Goal: Task Accomplishment & Management: Use online tool/utility

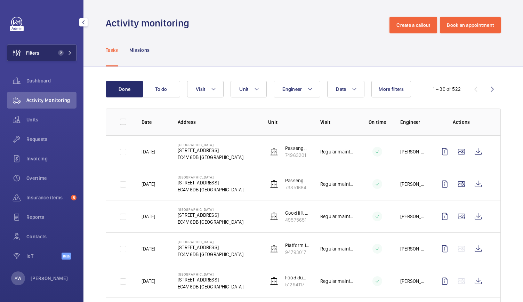
click at [50, 51] on button "Filters 2" at bounding box center [42, 53] width 70 height 17
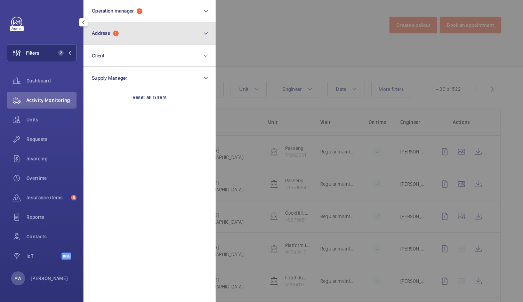
click at [124, 25] on button "Address 1" at bounding box center [149, 33] width 132 height 22
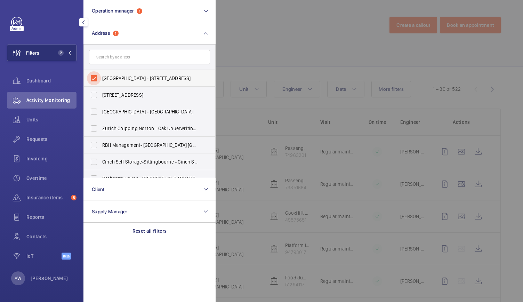
click at [97, 75] on input "[GEOGRAPHIC_DATA] - [STREET_ADDRESS]" at bounding box center [94, 78] width 14 height 14
checkbox input "false"
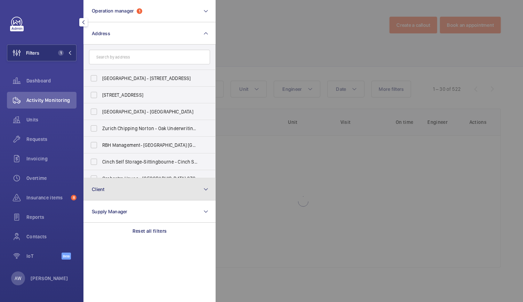
click at [122, 194] on button "Client" at bounding box center [149, 189] width 132 height 22
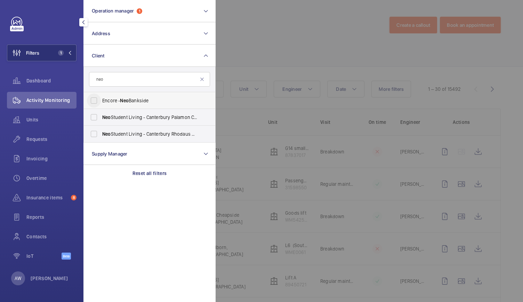
type input "neo"
click at [96, 99] on input "Encore - Neo Bankside" at bounding box center [94, 101] width 14 height 14
checkbox input "true"
click at [279, 60] on div at bounding box center [477, 151] width 523 height 302
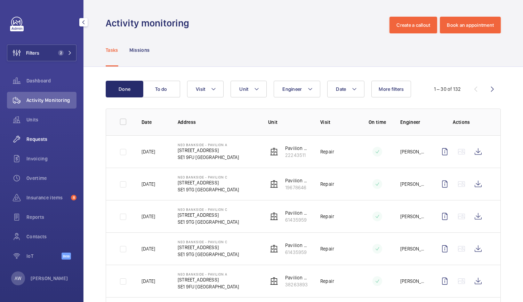
click at [46, 142] on span "Requests" at bounding box center [51, 139] width 50 height 7
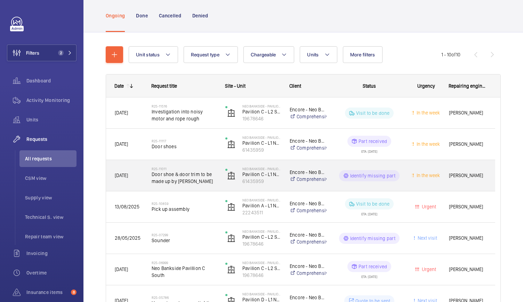
scroll to position [44, 0]
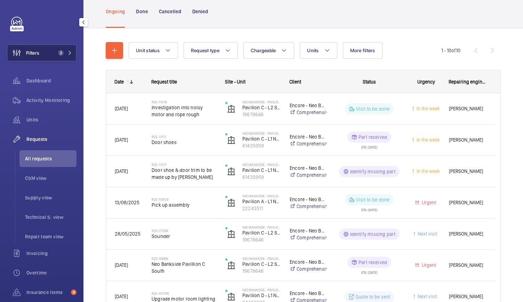
click at [55, 52] on span "2" at bounding box center [59, 53] width 8 height 6
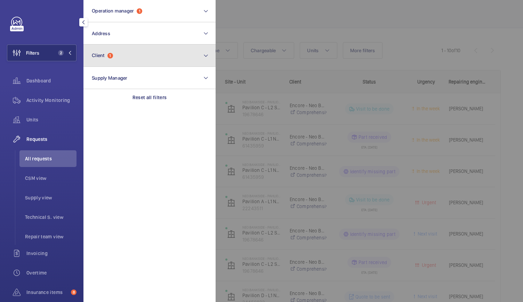
click at [101, 62] on button "Client 1" at bounding box center [149, 56] width 132 height 22
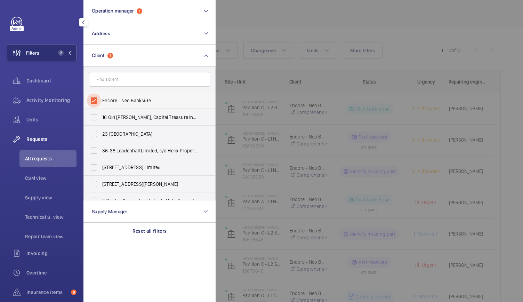
click at [96, 104] on input "Encore - Neo Bankside" at bounding box center [94, 101] width 14 height 14
checkbox input "false"
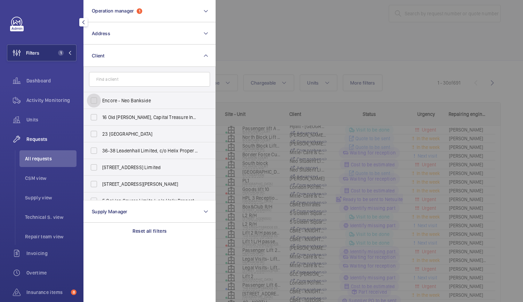
scroll to position [44, 0]
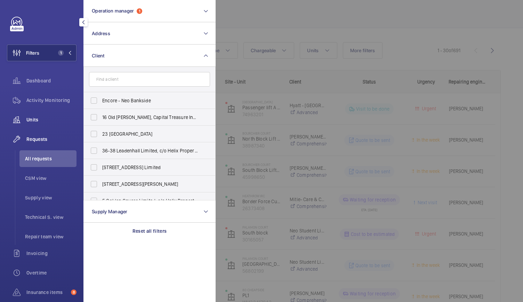
click at [29, 123] on div "Units" at bounding box center [42, 119] width 70 height 17
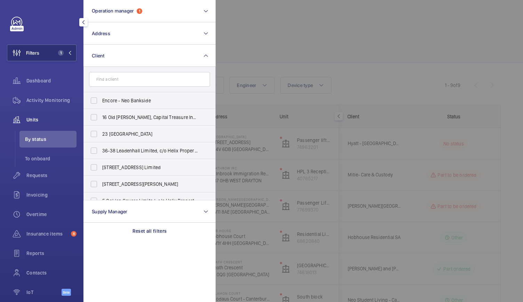
click at [319, 61] on div at bounding box center [477, 151] width 523 height 302
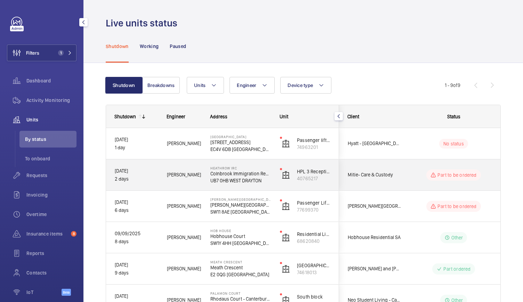
click at [202, 186] on div "Heathrow IRC Colnbrook Immigration Removal Centre UB7 [GEOGRAPHIC_DATA]" at bounding box center [237, 174] width 70 height 31
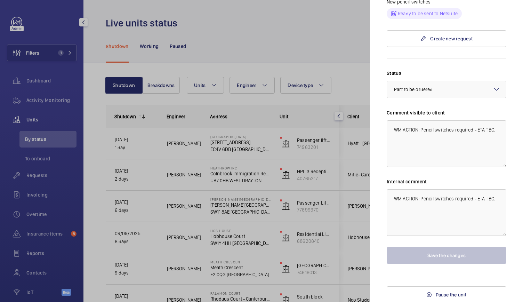
scroll to position [375, 0]
click at [421, 130] on textarea "WM ACTION: Pencil switches required - ETA TBC." at bounding box center [447, 143] width 120 height 47
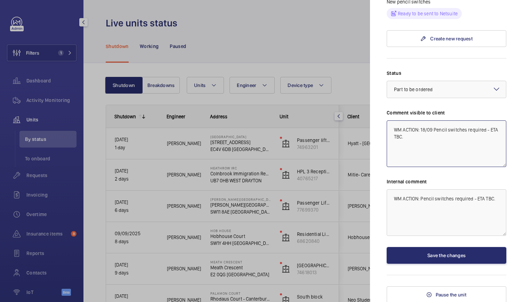
type textarea "WM ACTION: 18/09 Pencil switches required - ETA TBC."
click at [420, 198] on textarea "WM ACTION: Pencil switches required - ETA TBC." at bounding box center [447, 212] width 120 height 47
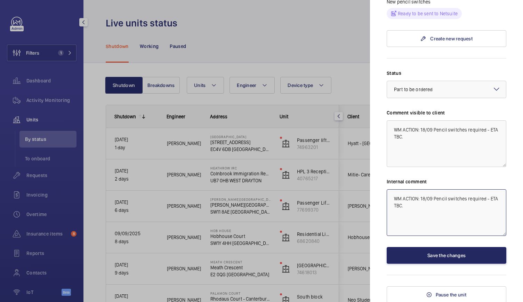
type textarea "WM ACTION: 18/09 Pencil switches required - ETA TBC."
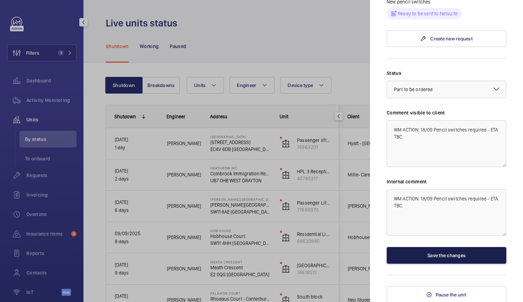
click at [425, 251] on button "Save the changes" at bounding box center [447, 255] width 120 height 17
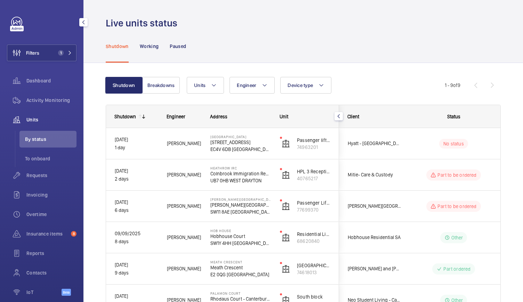
scroll to position [0, 0]
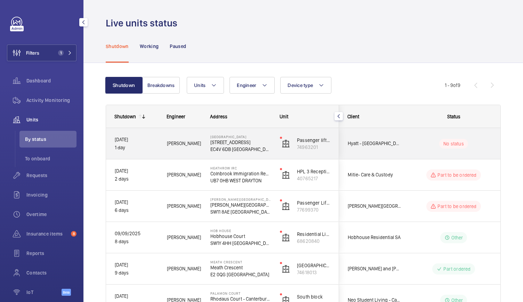
click at [207, 151] on div "[GEOGRAPHIC_DATA] [STREET_ADDRESS]" at bounding box center [236, 143] width 69 height 31
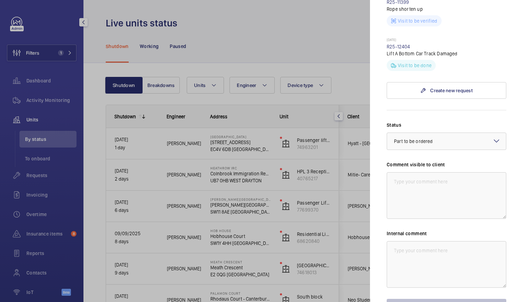
scroll to position [466, 0]
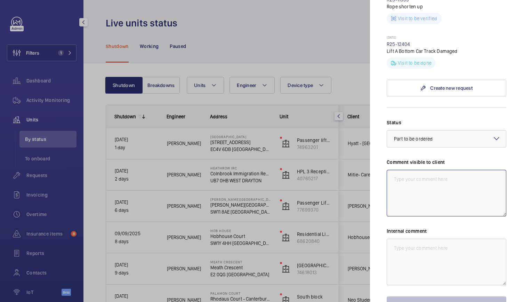
click at [414, 170] on textarea at bounding box center [447, 193] width 120 height 47
drag, startPoint x: 497, startPoint y: 182, endPoint x: 390, endPoint y: 169, distance: 107.2
click at [390, 170] on textarea "WM Action - 18/09 Repairs attendance 18/09" at bounding box center [447, 193] width 120 height 47
click at [394, 170] on textarea "WM Action - 18/09 Repairs attendance 18/09" at bounding box center [447, 193] width 120 height 47
drag, startPoint x: 394, startPoint y: 170, endPoint x: 522, endPoint y: 187, distance: 129.4
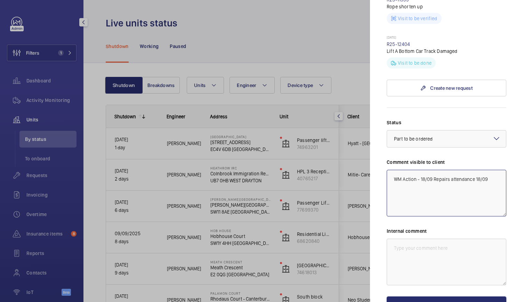
click at [522, 187] on mat-sidenav "Stopped unit [GEOGRAPHIC_DATA] [STREET_ADDRESS] Hyatt - [GEOGRAPHIC_DATA] lift …" at bounding box center [446, 151] width 153 height 302
type textarea "WM Action - 18/09 Repairs attendance 18/09"
click at [404, 239] on textarea at bounding box center [447, 262] width 120 height 47
drag, startPoint x: 404, startPoint y: 235, endPoint x: 409, endPoint y: 242, distance: 8.5
click at [409, 242] on textarea at bounding box center [447, 262] width 120 height 47
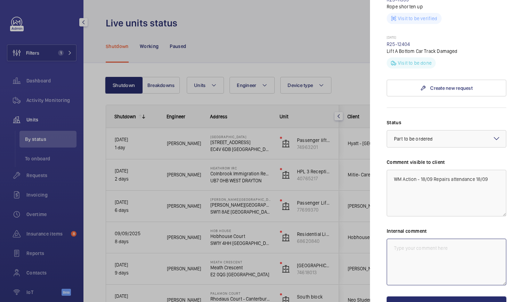
paste textarea "WM Action - 18/09 Repairs attendance 18/09"
type textarea "WM Action - 18/09 Repairs attendance 18/09"
click at [421, 296] on button "Save the changes" at bounding box center [447, 304] width 120 height 17
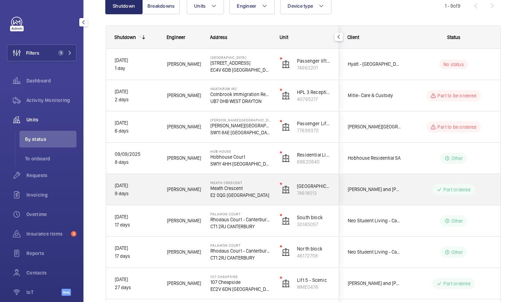
scroll to position [80, 0]
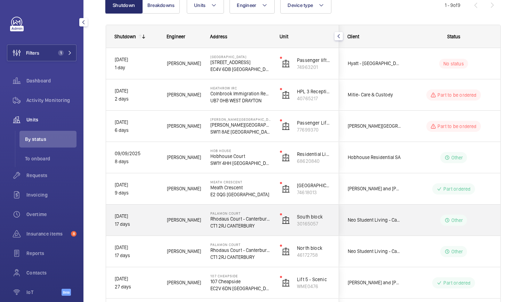
click at [272, 227] on div "South block 30165057" at bounding box center [305, 220] width 67 height 31
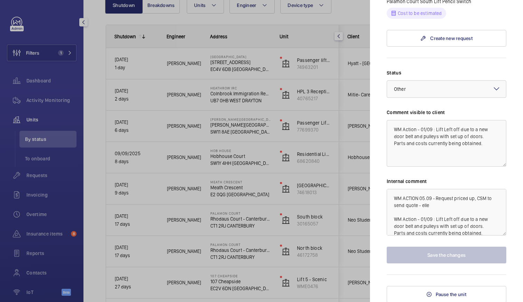
scroll to position [7, 0]
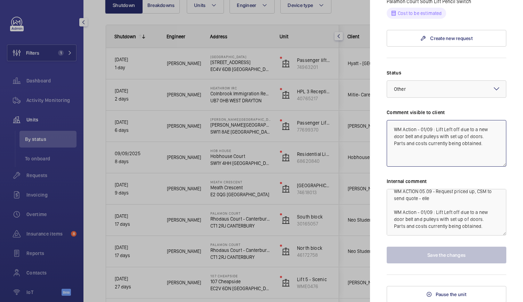
click at [458, 150] on textarea "WM Action - 01/09 : Lift Left off due to a new door belt and pulleys with set u…" at bounding box center [447, 143] width 120 height 47
click at [457, 186] on div "Internal comment WM ACTION 05.09 - Request priced up, CSM to send quote - elle …" at bounding box center [447, 207] width 120 height 58
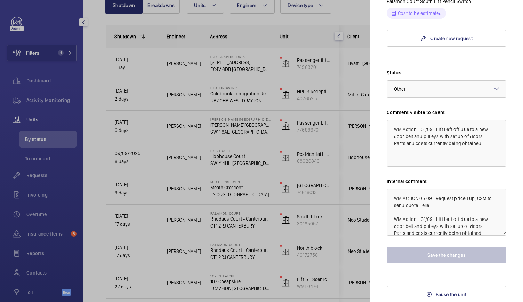
click at [442, 88] on div at bounding box center [446, 89] width 119 height 17
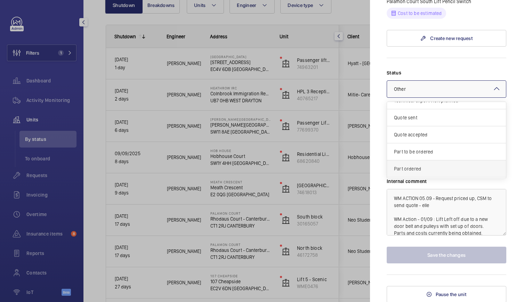
scroll to position [8, 0]
click at [419, 123] on div "Quote sent" at bounding box center [446, 119] width 119 height 17
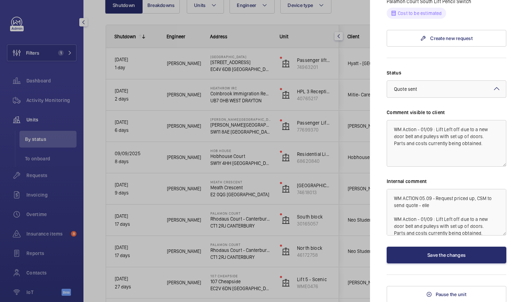
click at [449, 66] on form "Status Select a status × Quote sent × Comment visible to client WM Action - 01/…" at bounding box center [447, 161] width 120 height 206
click at [420, 128] on textarea "WM Action - 01/09 : Lift Left off due to a new door belt and pulleys with set u…" at bounding box center [447, 143] width 120 height 47
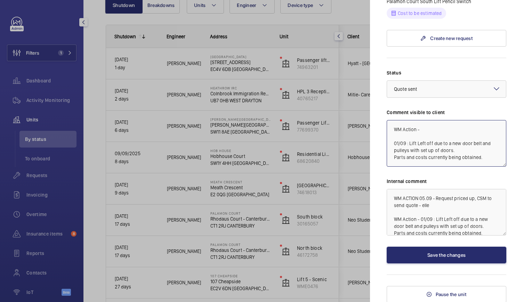
click at [426, 126] on textarea "WM Action - 01/09 : Lift Left off due to a new door belt and pulleys with set u…" at bounding box center [447, 143] width 120 height 47
type textarea "WM Action - 18/09 01/09 : Lift Left off due to a new door belt and pulleys with…"
click at [239, 125] on div at bounding box center [261, 151] width 523 height 302
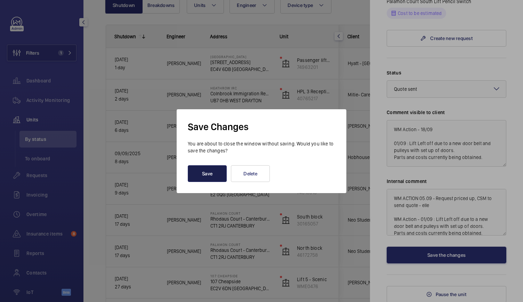
click at [220, 180] on button "Save" at bounding box center [207, 173] width 39 height 17
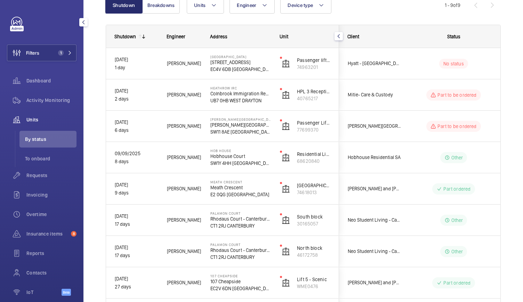
scroll to position [0, 0]
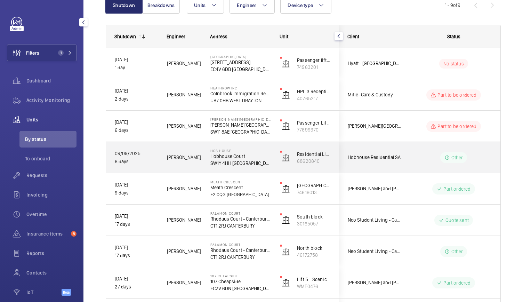
click at [261, 161] on p "SW1Y 4HH [GEOGRAPHIC_DATA]" at bounding box center [240, 163] width 61 height 7
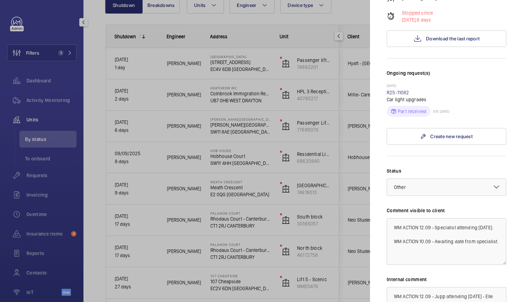
scroll to position [183, 0]
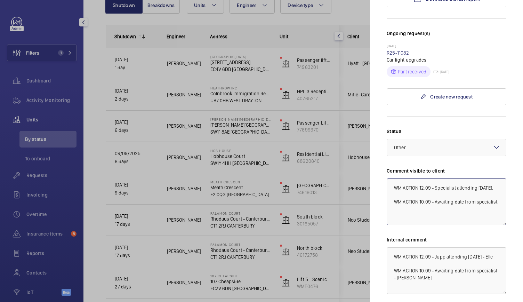
click at [424, 178] on textarea "WM ACTION 12.09 - Specialist attending [DATE]. WM ACTION 10.09 - Awaiting date …" at bounding box center [447, 201] width 120 height 47
click at [423, 197] on textarea "WM ACTION 18.09 - Specialist attending [DATE]. WM ACTION 10.09 - Awaiting date …" at bounding box center [447, 201] width 120 height 47
click at [424, 197] on textarea "WM ACTION 18.09 - Specialist attending [DATE]. WM ACTION 10.09 - Awaiting date …" at bounding box center [447, 201] width 120 height 47
type textarea "WM ACTION 18.09 - Specialist attending [DATE]. WM ACTION 12.09 - Awaiting date …"
click at [424, 247] on textarea "WM ACTION 12.09 - Jupp attending [DATE] - Elle WM ACTION 10.09 - Awaiting date …" at bounding box center [447, 270] width 120 height 47
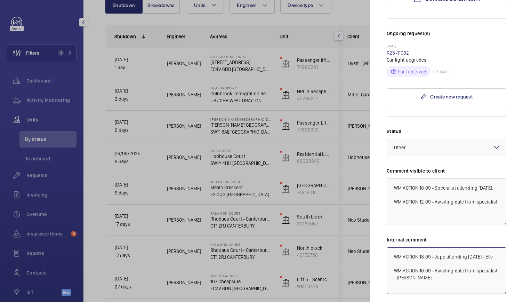
click at [424, 264] on textarea "WM ACTION 18.09 - Jupp attending [DATE] - Elle WM ACTION 10.09 - Awaiting date …" at bounding box center [447, 270] width 120 height 47
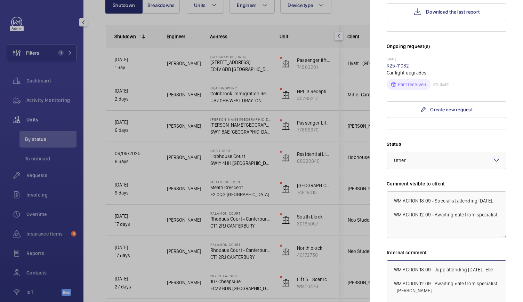
scroll to position [229, 0]
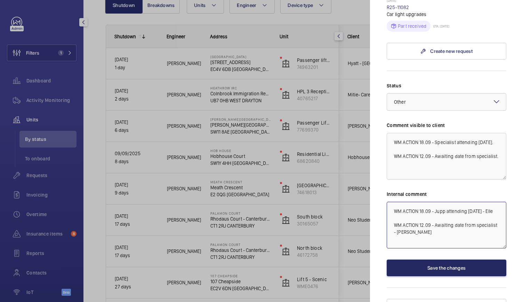
type textarea "WM ACTION 18.09 - Jupp attending [DATE] - Elle WM ACTION 12.09 - Awaiting date …"
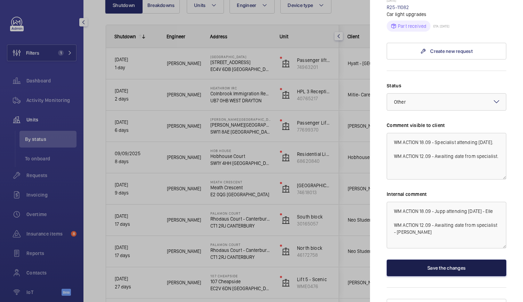
click at [425, 259] on button "Save the changes" at bounding box center [447, 267] width 120 height 17
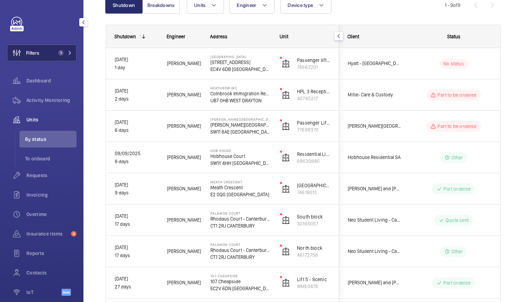
click at [51, 55] on button "Filters 1" at bounding box center [42, 53] width 70 height 17
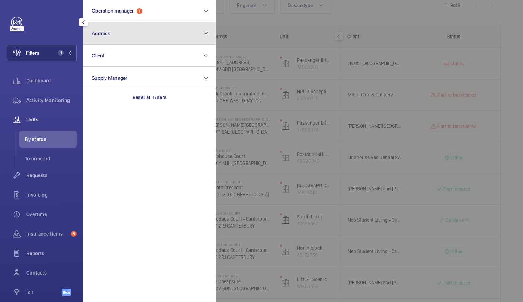
click at [137, 25] on button "Address" at bounding box center [149, 33] width 132 height 22
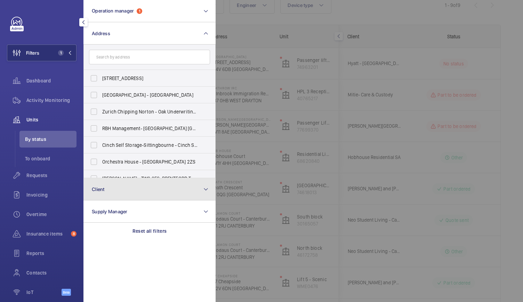
click at [114, 187] on button "Client" at bounding box center [149, 189] width 132 height 22
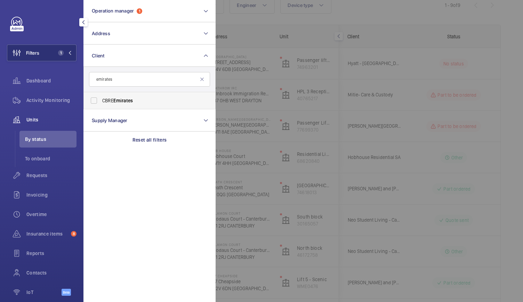
type input "emirates"
click at [138, 103] on span "CBRE Emirates" at bounding box center [150, 100] width 96 height 7
click at [101, 103] on input "CBRE Emirates" at bounding box center [94, 101] width 14 height 14
checkbox input "true"
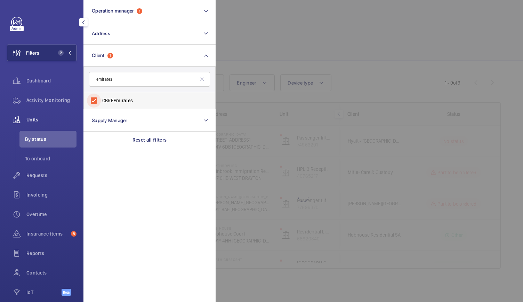
scroll to position [2, 0]
click at [202, 179] on section "Operation manager 1 Address Client [GEOGRAPHIC_DATA] Reset Supply Manager Reset…" at bounding box center [149, 151] width 132 height 302
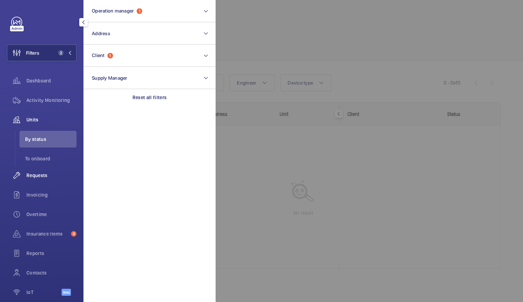
click at [33, 181] on div "Requests" at bounding box center [42, 175] width 70 height 17
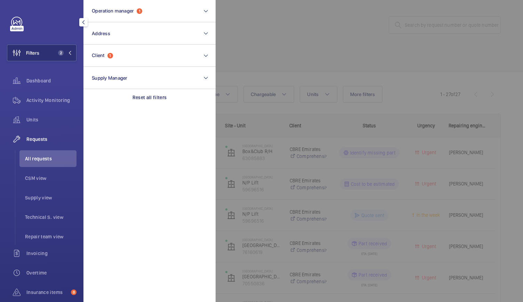
click at [290, 29] on div at bounding box center [477, 151] width 523 height 302
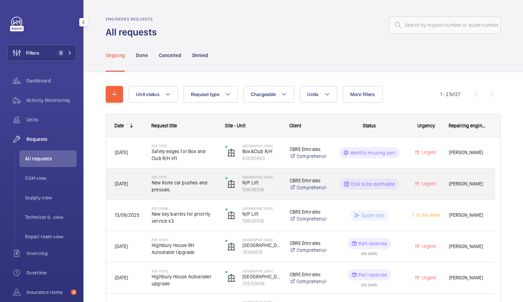
click at [177, 190] on span "New Kone car pushes and pressals." at bounding box center [184, 186] width 65 height 14
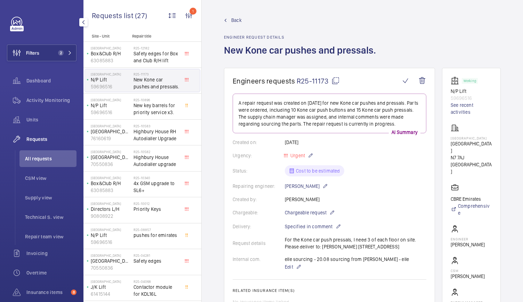
click at [322, 80] on span "R25-11173" at bounding box center [318, 81] width 43 height 9
click at [413, 216] on div "Chargeable: Chargeable request" at bounding box center [330, 212] width 194 height 8
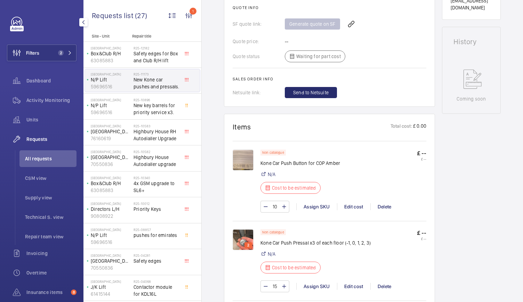
scroll to position [314, 0]
click at [241, 243] on img at bounding box center [243, 239] width 21 height 21
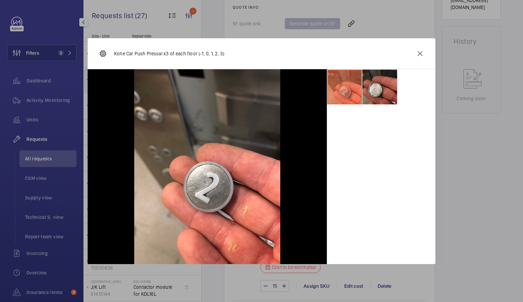
click at [378, 91] on li at bounding box center [379, 87] width 35 height 35
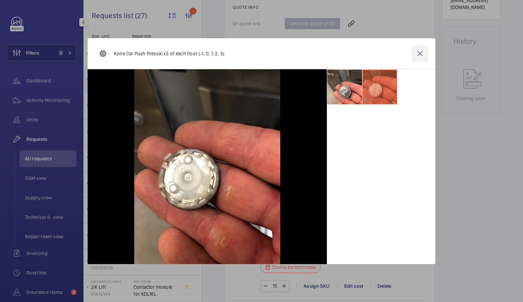
click at [420, 48] on wm-front-icon-button at bounding box center [420, 53] width 17 height 17
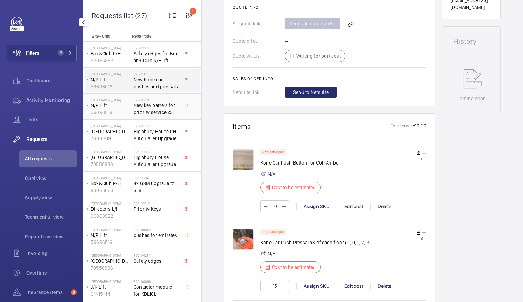
click at [454, 121] on div "Working N/P Lift 59696516 See recent activities [GEOGRAPHIC_DATA] [GEOGRAPHIC_D…" at bounding box center [471, 172] width 59 height 839
click at [43, 157] on span "All requests" at bounding box center [50, 158] width 51 height 7
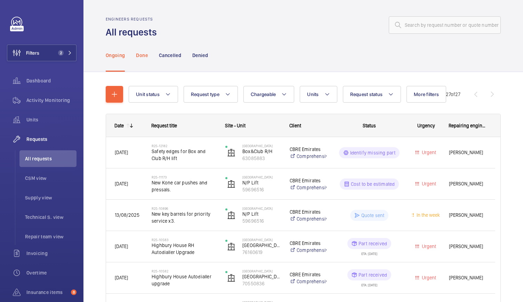
click at [144, 52] on p "Done" at bounding box center [141, 55] width 11 height 7
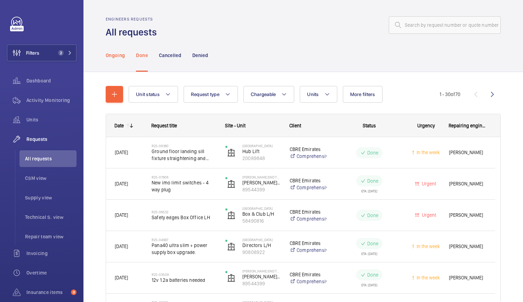
click at [109, 54] on p "Ongoing" at bounding box center [115, 55] width 19 height 7
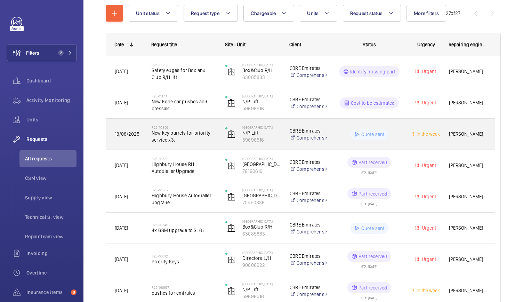
scroll to position [82, 0]
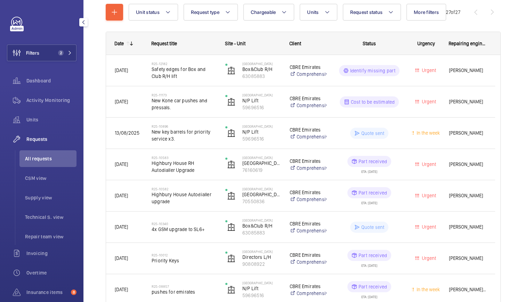
click at [0, 224] on div "Filters 2 Dashboard Activity Monitoring Units Requests All requests CSM view Su…" at bounding box center [41, 151] width 83 height 302
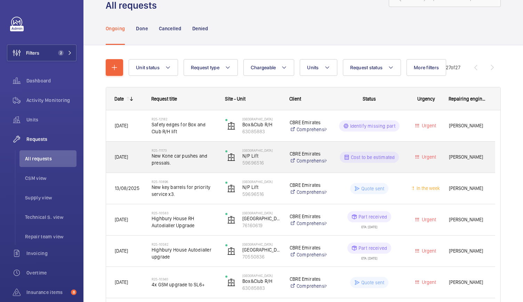
scroll to position [27, 0]
click at [192, 161] on span "New Kone car pushes and pressals." at bounding box center [184, 159] width 65 height 14
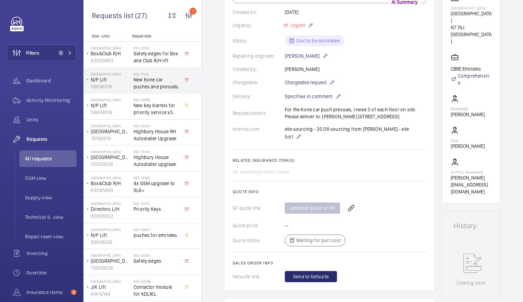
scroll to position [121, 0]
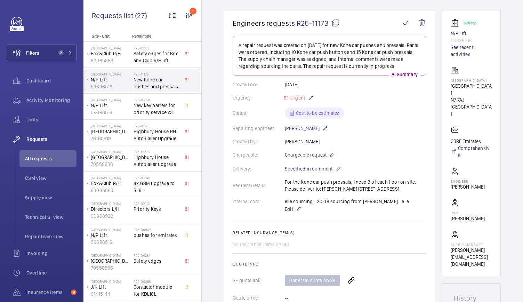
scroll to position [0, 0]
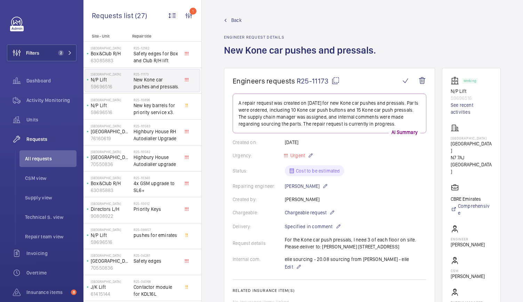
click at [237, 21] on span "Back" at bounding box center [236, 20] width 10 height 7
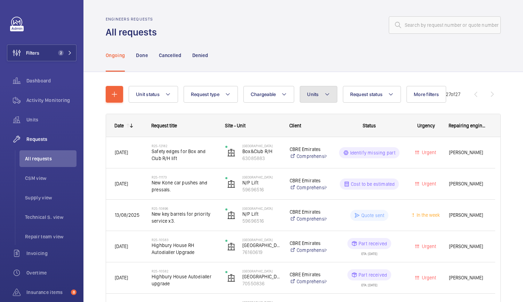
click at [317, 89] on button "Units" at bounding box center [318, 94] width 37 height 17
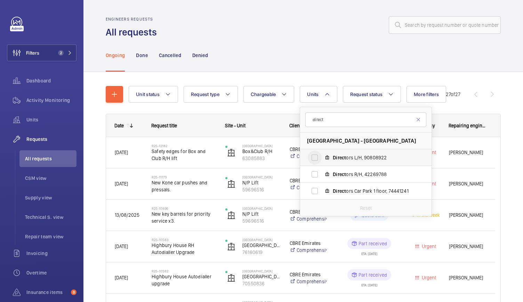
type input "direct"
click at [315, 160] on input "Direct ors L/H, 90808922" at bounding box center [315, 158] width 14 height 14
checkbox input "true"
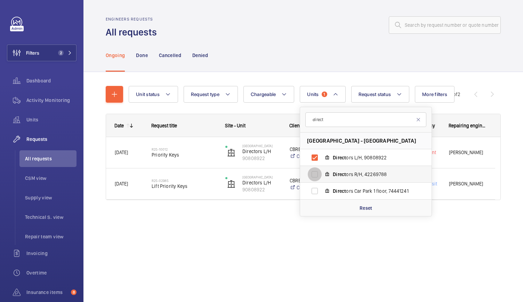
click at [314, 173] on input "Direct ors R/H, 42269788" at bounding box center [315, 174] width 14 height 14
checkbox input "true"
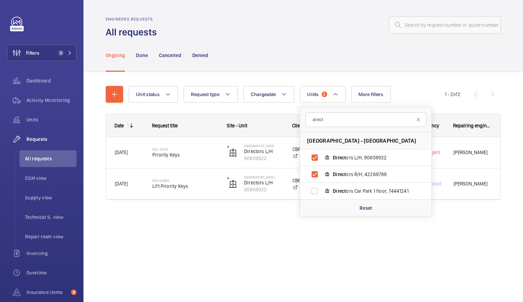
click at [271, 252] on div "Engineers requests All requests Ongoing Done Cancelled Denied Unit status Reque…" at bounding box center [303, 151] width 440 height 302
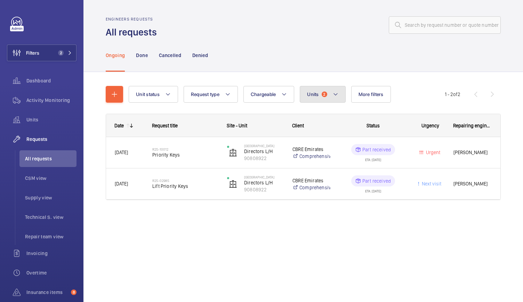
click at [316, 87] on button "Units 2" at bounding box center [323, 94] width 46 height 17
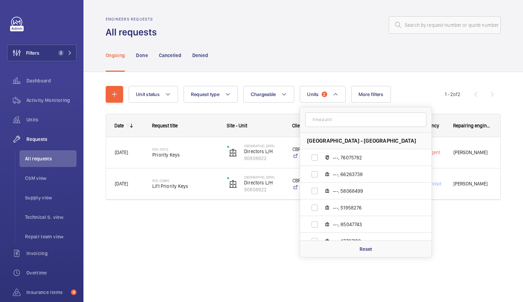
click at [472, 101] on wm-front-pagination "1 - 2 of 2" at bounding box center [473, 94] width 56 height 17
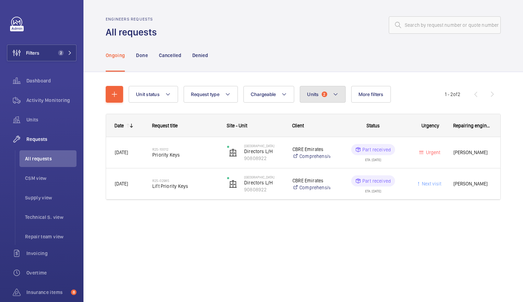
click at [320, 89] on button "Units 2" at bounding box center [323, 94] width 46 height 17
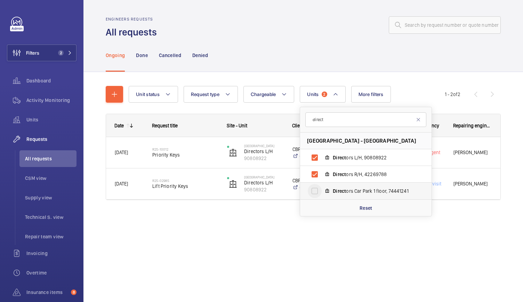
type input "direct"
click at [312, 191] on input "Direct ors Car Park 1 floor, 74441241" at bounding box center [315, 191] width 14 height 14
checkbox input "true"
click at [222, 250] on div "Engineers requests All requests Ongoing Done Cancelled Denied Unit status Reque…" at bounding box center [303, 151] width 440 height 302
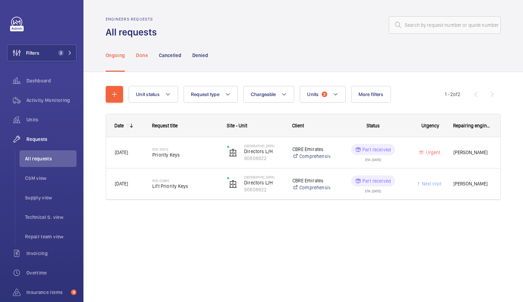
click at [143, 53] on p "Done" at bounding box center [141, 55] width 11 height 7
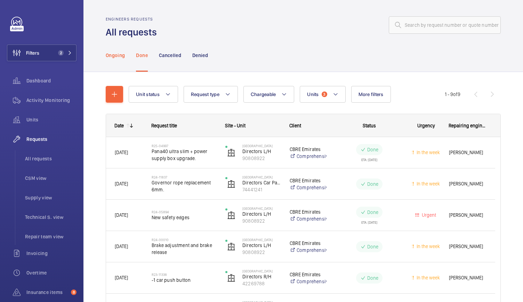
click at [120, 53] on p "Ongoing" at bounding box center [115, 55] width 19 height 7
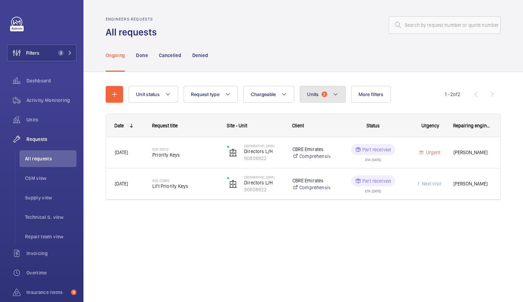
click at [324, 98] on button "Units 3" at bounding box center [323, 94] width 46 height 17
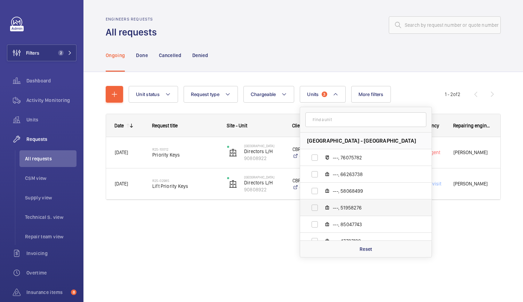
scroll to position [76, 0]
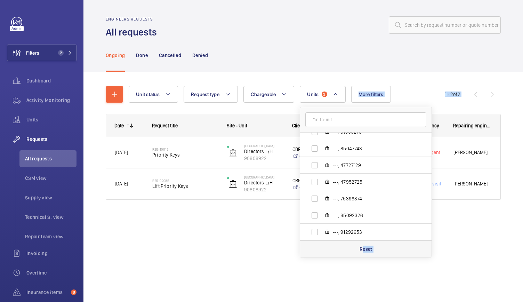
drag, startPoint x: 351, startPoint y: 258, endPoint x: 362, endPoint y: 253, distance: 12.3
click at [362, 253] on div "Engineers requests All requests Ongoing Done Cancelled Denied Unit status Reque…" at bounding box center [303, 151] width 440 height 302
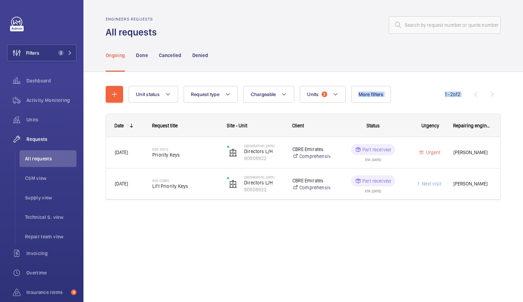
click at [362, 253] on div "Engineers requests All requests Ongoing Done Cancelled Denied Unit status Reque…" at bounding box center [303, 151] width 440 height 302
click at [321, 89] on button "Units 3" at bounding box center [323, 94] width 46 height 17
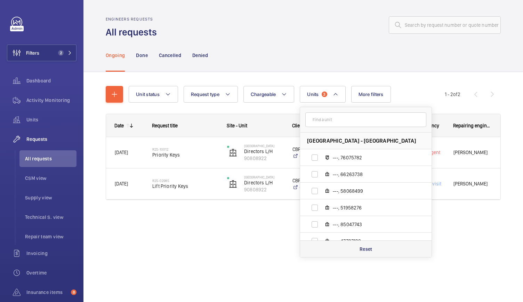
click at [363, 251] on p "Reset" at bounding box center [366, 249] width 13 height 7
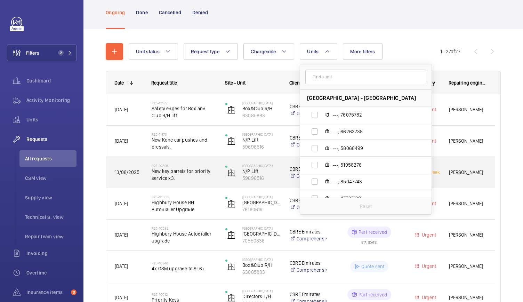
scroll to position [43, 0]
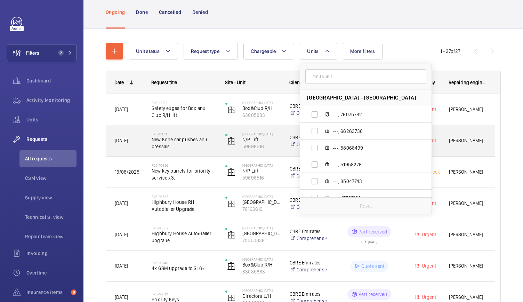
click at [197, 145] on span "New Kone car pushes and pressals." at bounding box center [184, 143] width 65 height 14
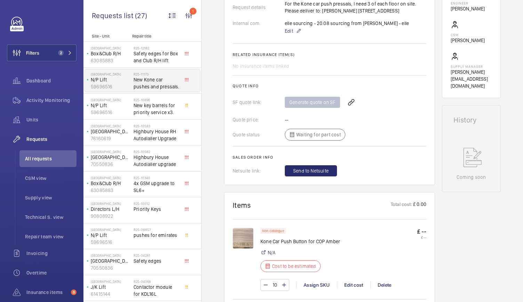
scroll to position [235, 0]
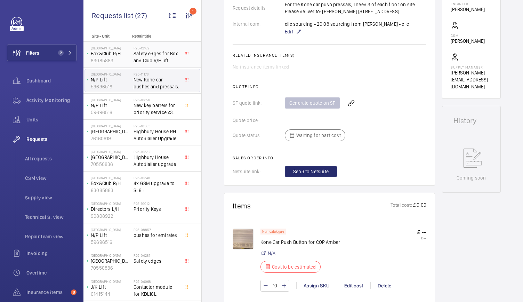
click at [121, 56] on p "Box&Club R/H" at bounding box center [111, 53] width 40 height 7
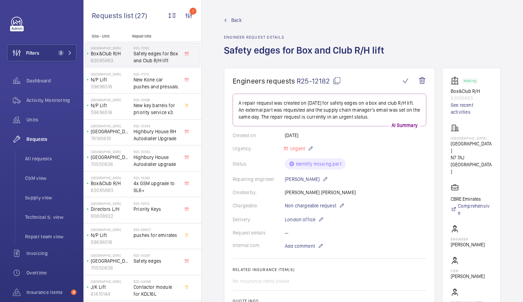
click at [325, 79] on span "R25-12182" at bounding box center [319, 81] width 45 height 9
click at [56, 55] on span "2" at bounding box center [59, 53] width 8 height 6
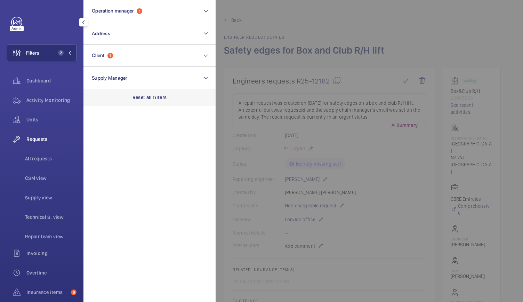
click at [143, 98] on p "Reset all filters" at bounding box center [150, 97] width 34 height 7
click at [36, 161] on span "All requests" at bounding box center [50, 158] width 51 height 7
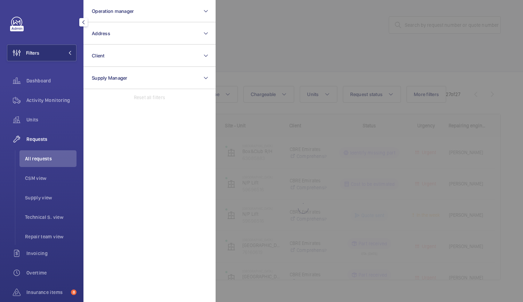
click at [408, 28] on div at bounding box center [477, 151] width 523 height 302
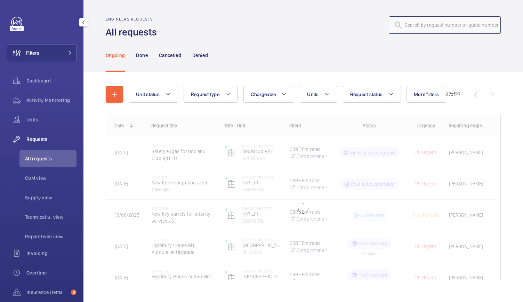
click at [408, 28] on input "text" at bounding box center [445, 24] width 112 height 17
click at [400, 27] on input "R25-11516" at bounding box center [445, 24] width 112 height 17
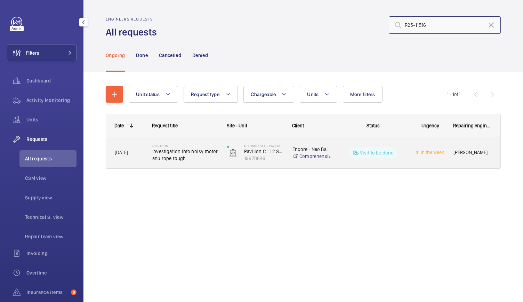
type input "R25-11516"
click at [216, 159] on span "Investigation into noisy motor and rope rough" at bounding box center [185, 155] width 66 height 14
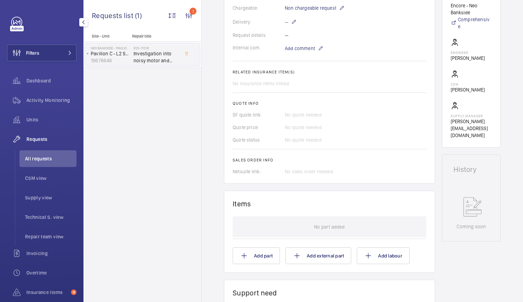
scroll to position [197, 0]
click at [416, 46] on wm-front-card-body "A repair request was created on [DATE] for a noisy motor and rope rough issue. …" at bounding box center [330, 35] width 194 height 279
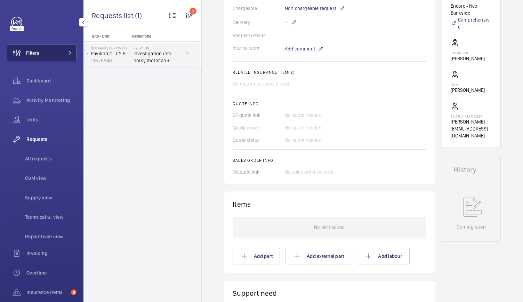
click at [60, 49] on button "Filters" at bounding box center [42, 53] width 70 height 17
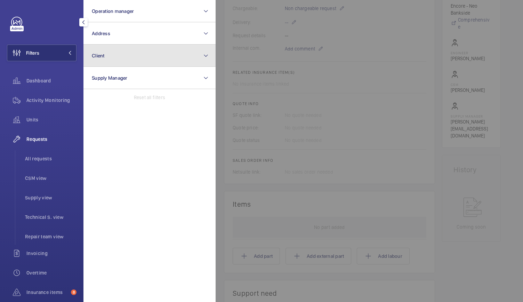
click at [129, 62] on button "Client" at bounding box center [149, 56] width 132 height 22
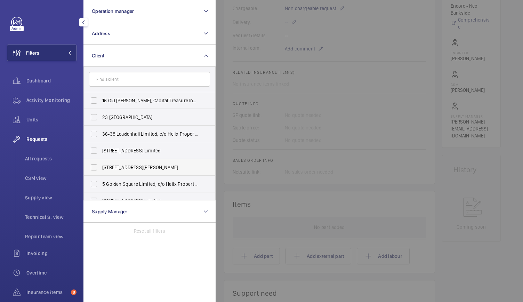
scroll to position [81, 0]
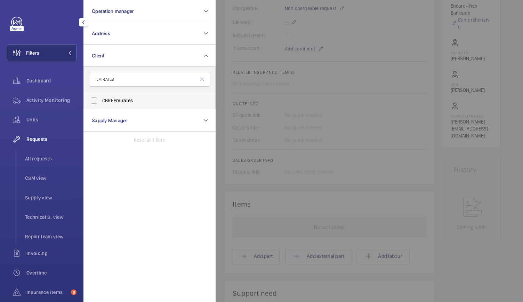
type input "EMIRATES"
click at [108, 96] on label "CBRE Emirates" at bounding box center [144, 100] width 121 height 17
click at [101, 96] on input "CBRE Emirates" at bounding box center [94, 101] width 14 height 14
checkbox input "true"
click at [35, 156] on span "All requests" at bounding box center [50, 158] width 51 height 7
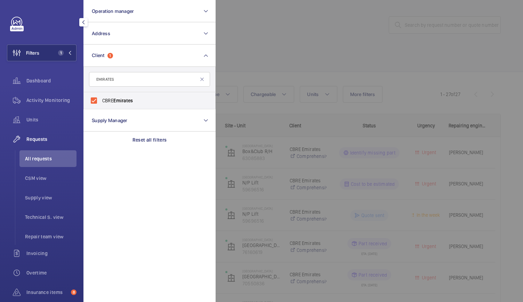
click at [283, 57] on div at bounding box center [477, 151] width 523 height 302
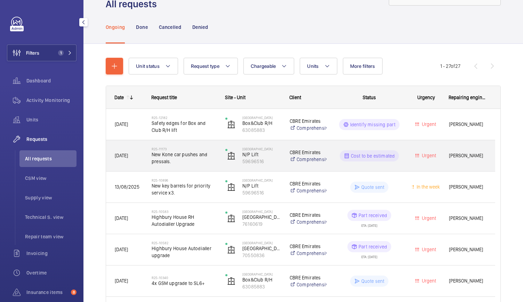
scroll to position [31, 0]
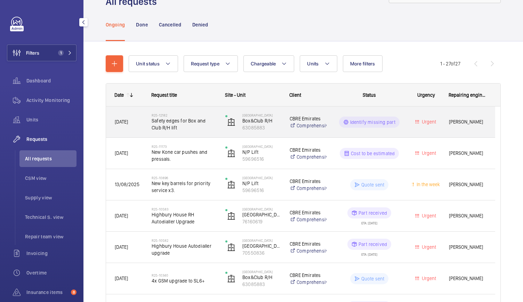
click at [191, 129] on span "Safety edges for Box and Club R/H lift" at bounding box center [184, 124] width 65 height 14
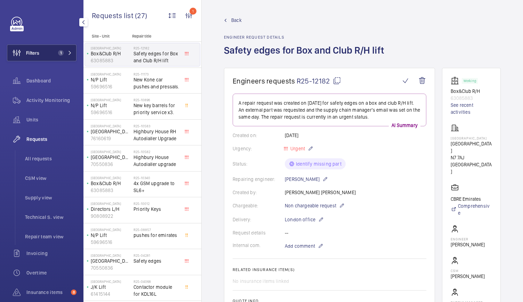
click at [53, 51] on button "Filters 1" at bounding box center [42, 53] width 70 height 17
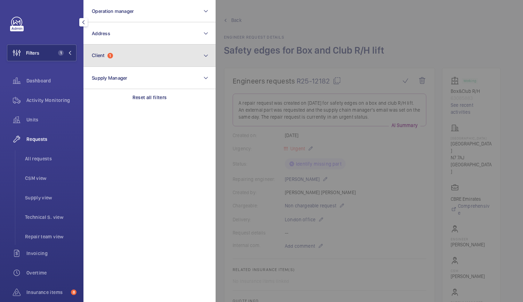
click at [112, 61] on button "Client 1" at bounding box center [149, 56] width 132 height 22
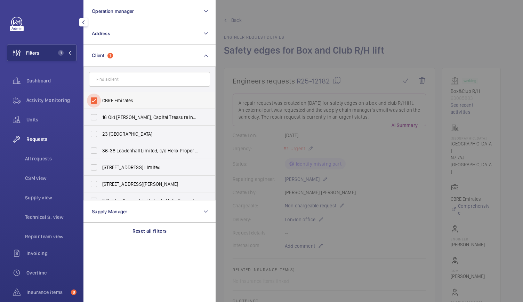
click at [94, 98] on input "CBRE Emirates" at bounding box center [94, 101] width 14 height 14
checkbox input "false"
click at [106, 83] on input "text" at bounding box center [149, 79] width 121 height 15
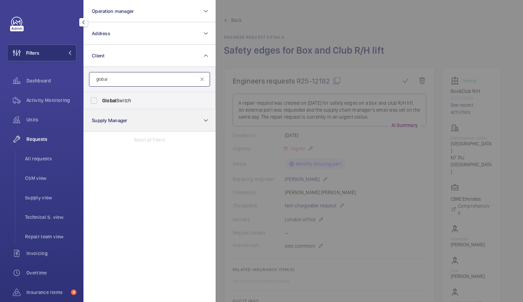
type input "global"
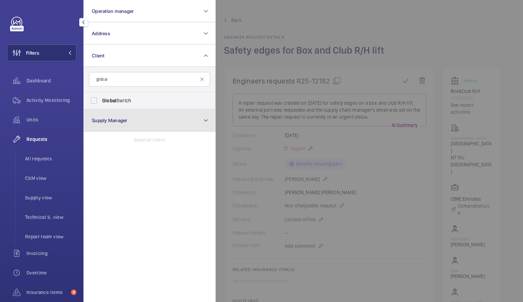
click at [115, 109] on button "Supply Manager" at bounding box center [149, 120] width 132 height 22
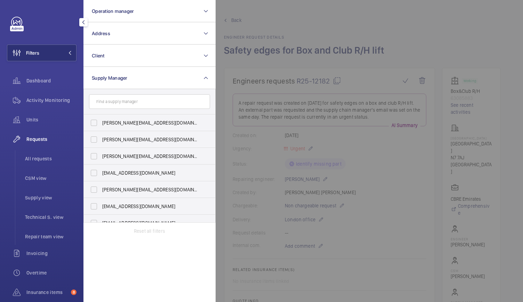
click at [113, 90] on form at bounding box center [149, 101] width 131 height 25
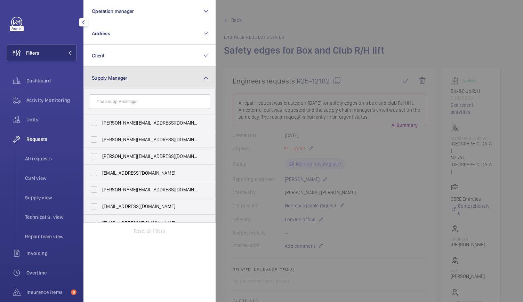
click at [116, 86] on button "Supply Manager" at bounding box center [149, 78] width 132 height 22
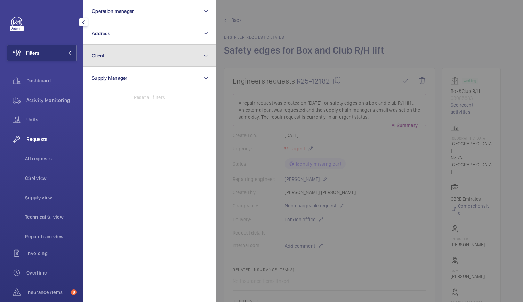
click at [117, 58] on button "Client" at bounding box center [149, 56] width 132 height 22
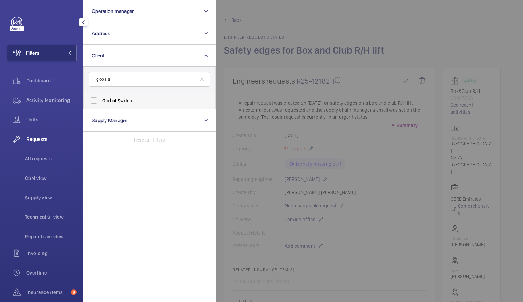
type input "global s"
click at [111, 100] on span "Global" at bounding box center [109, 101] width 14 height 6
click at [101, 100] on input "Global S witch" at bounding box center [94, 101] width 14 height 14
checkbox input "true"
click at [355, 33] on div at bounding box center [477, 151] width 523 height 302
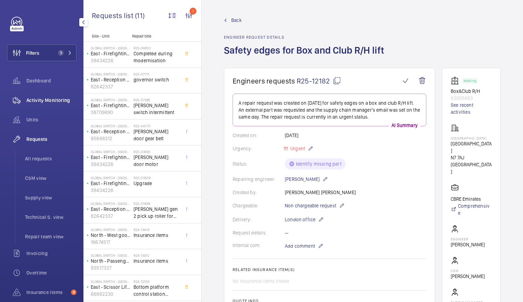
click at [45, 103] on span "Activity Monitoring" at bounding box center [51, 100] width 50 height 7
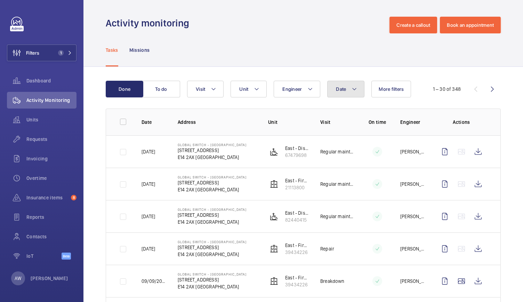
click at [349, 95] on button "Date" at bounding box center [345, 89] width 37 height 17
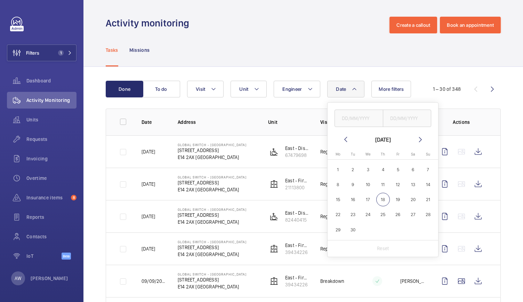
click at [346, 138] on mat-icon at bounding box center [346, 139] width 8 height 8
click at [396, 171] on span "1" at bounding box center [398, 170] width 14 height 14
type input "[DATE]"
click at [424, 231] on span "31" at bounding box center [428, 230] width 14 height 14
type input "[DATE]"
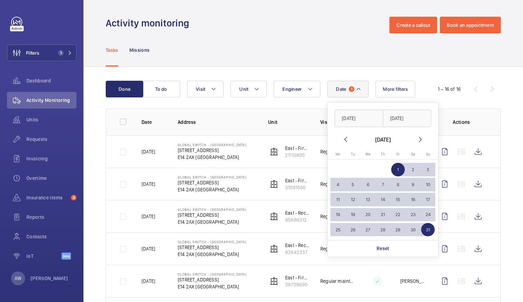
click at [291, 51] on div "Tasks Missions" at bounding box center [303, 49] width 395 height 33
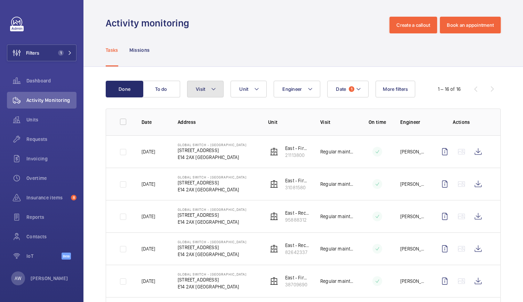
click at [208, 89] on button "Visit" at bounding box center [205, 89] width 37 height 17
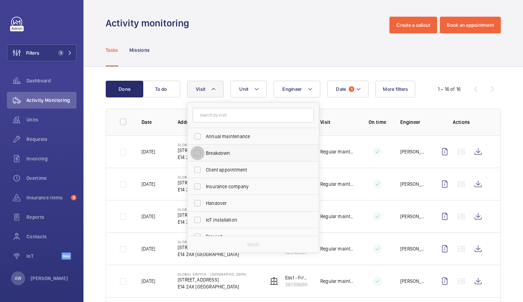
click at [198, 147] on input "Breakdown" at bounding box center [198, 153] width 14 height 14
checkbox input "true"
click at [222, 54] on div "Tasks Missions" at bounding box center [303, 49] width 395 height 33
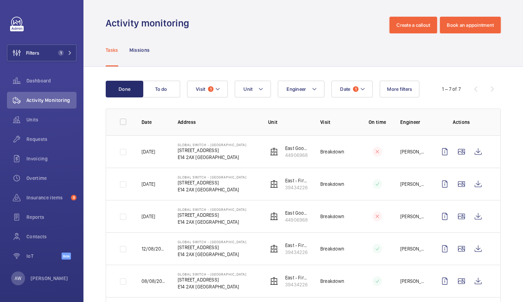
scroll to position [63, 0]
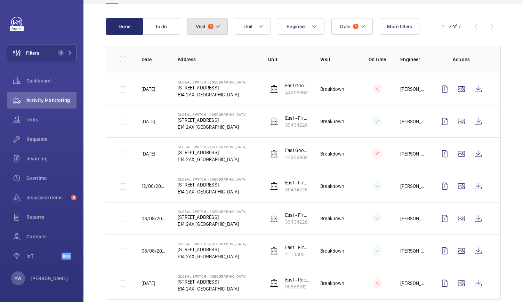
click at [222, 30] on button "Visit 1" at bounding box center [207, 26] width 41 height 17
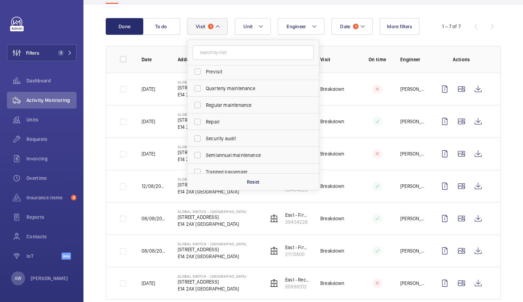
scroll to position [109, 0]
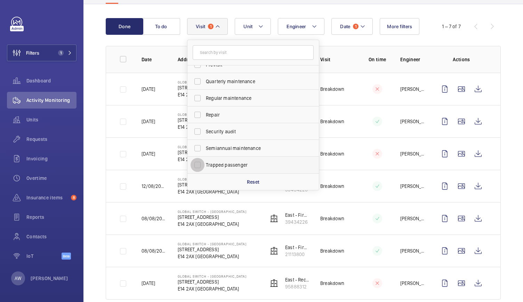
click at [194, 167] on input "Trapped passenger" at bounding box center [198, 165] width 14 height 14
checkbox input "true"
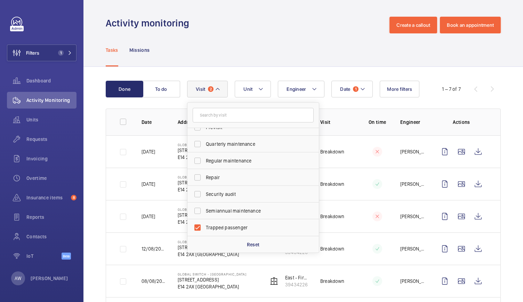
click at [250, 49] on div "Tasks Missions" at bounding box center [303, 49] width 395 height 33
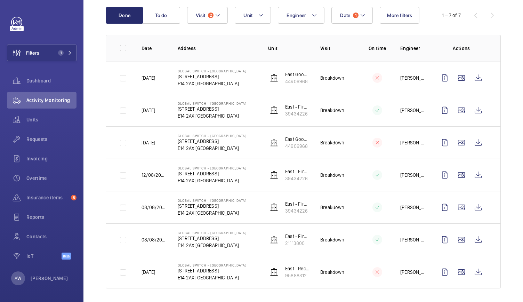
scroll to position [76, 0]
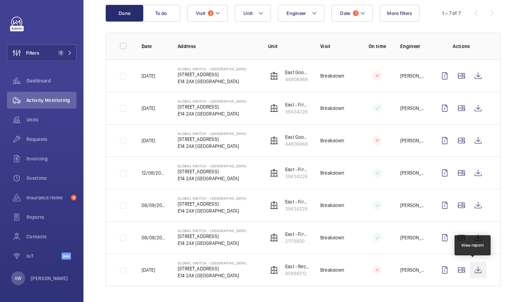
click at [476, 272] on wm-front-icon-button at bounding box center [478, 270] width 17 height 17
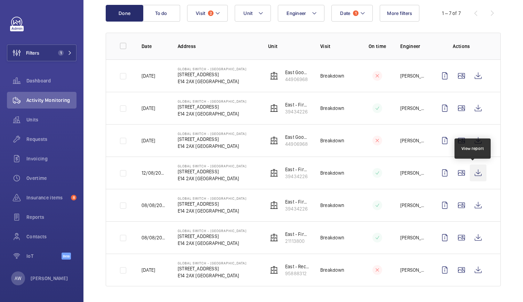
click at [473, 173] on wm-front-icon-button at bounding box center [478, 173] width 17 height 17
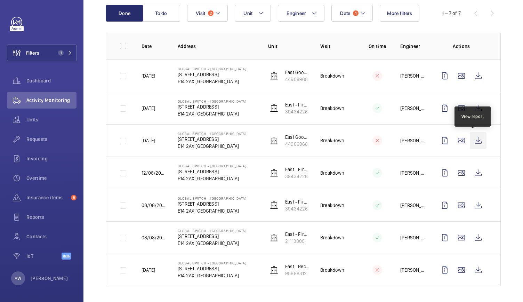
click at [473, 138] on wm-front-icon-button at bounding box center [478, 140] width 17 height 17
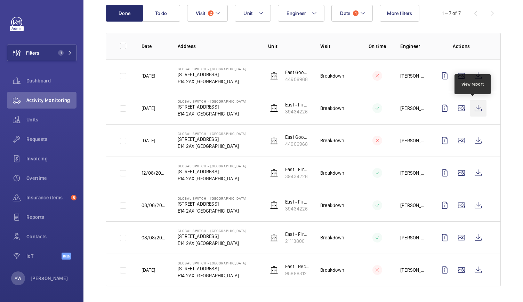
click at [470, 106] on wm-front-icon-button at bounding box center [478, 108] width 17 height 17
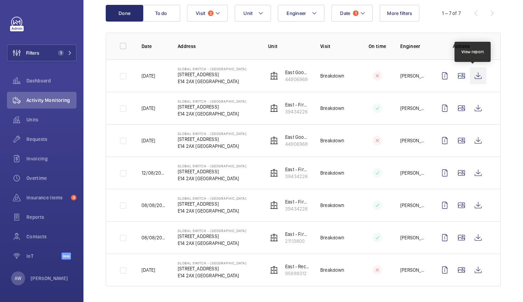
click at [475, 75] on wm-front-icon-button at bounding box center [478, 75] width 17 height 17
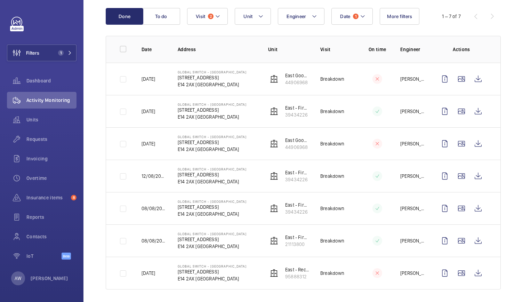
scroll to position [73, 0]
click at [37, 193] on div "Insurance items 8" at bounding box center [42, 197] width 70 height 17
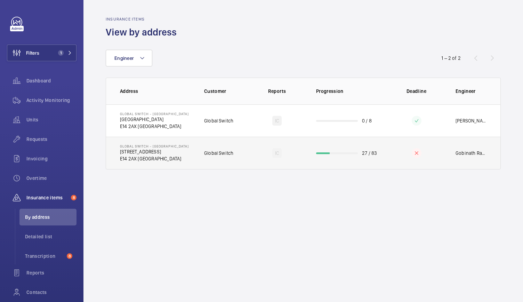
click at [253, 160] on td "IC" at bounding box center [277, 153] width 56 height 33
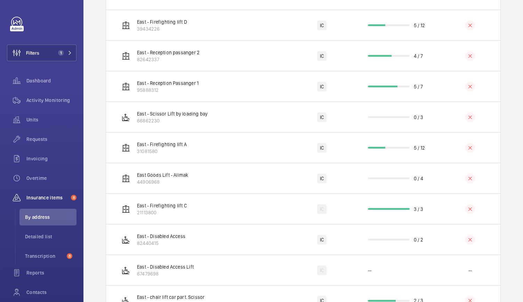
scroll to position [734, 0]
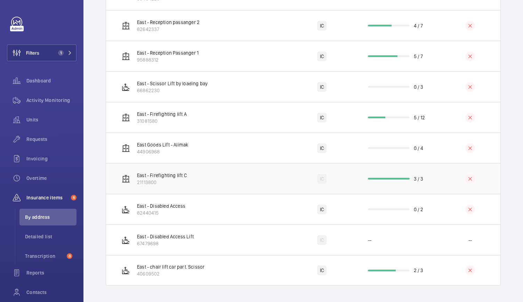
click at [256, 189] on td "East - Firefighting lift C 21113800" at bounding box center [196, 178] width 181 height 31
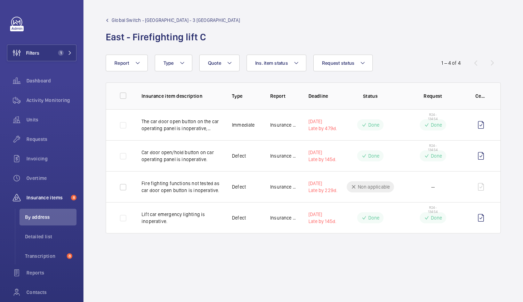
click at [162, 21] on span "Global Switch - [GEOGRAPHIC_DATA] - 3 [GEOGRAPHIC_DATA]" at bounding box center [176, 20] width 128 height 7
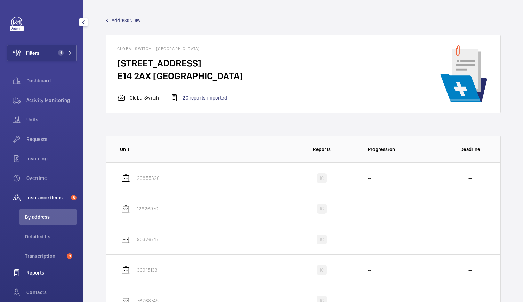
scroll to position [51, 0]
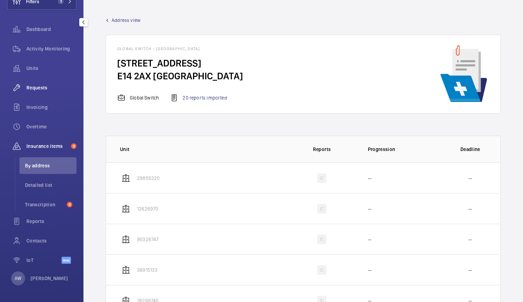
click at [38, 86] on span "Requests" at bounding box center [51, 87] width 50 height 7
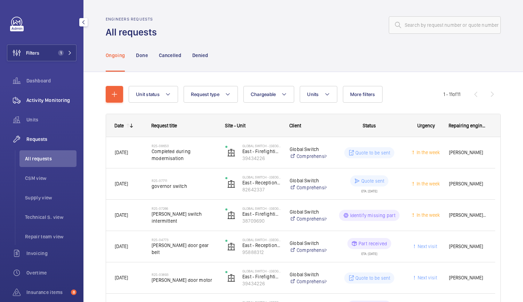
click at [62, 101] on span "Activity Monitoring" at bounding box center [51, 100] width 50 height 7
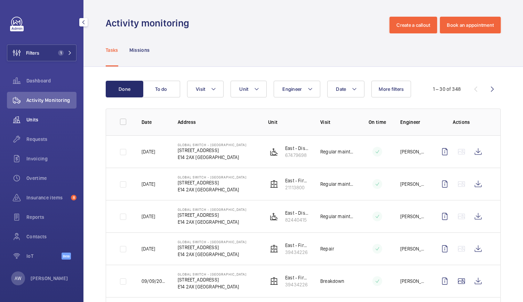
click at [28, 122] on span "Units" at bounding box center [51, 119] width 50 height 7
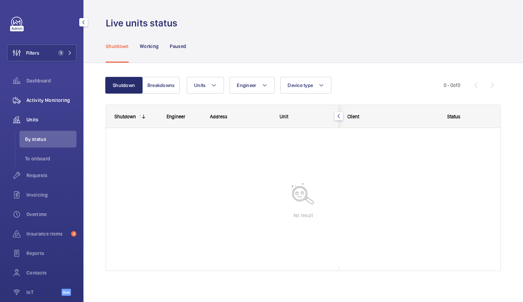
click at [34, 101] on span "Activity Monitoring" at bounding box center [51, 100] width 50 height 7
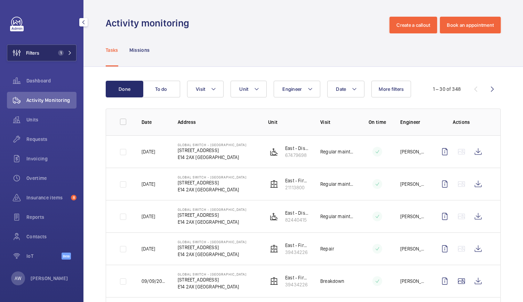
click at [61, 52] on span "1" at bounding box center [61, 53] width 6 height 6
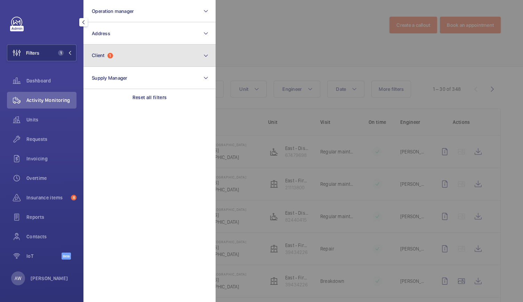
click at [115, 60] on button "Client 1" at bounding box center [149, 56] width 132 height 22
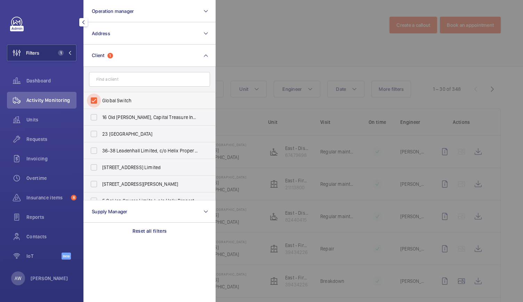
click at [97, 101] on input "Global Switch" at bounding box center [94, 101] width 14 height 14
checkbox input "false"
click at [108, 77] on input "text" at bounding box center [149, 79] width 121 height 15
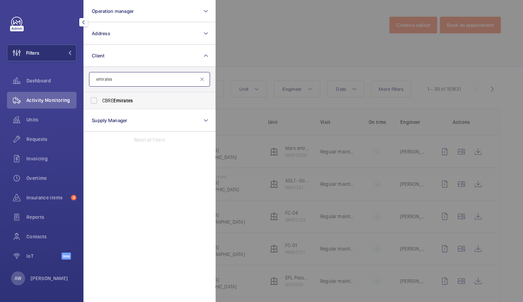
type input "emirates"
click at [109, 102] on span "CBRE Emirates" at bounding box center [150, 100] width 96 height 7
click at [101, 102] on input "CBRE Emirates" at bounding box center [94, 101] width 14 height 14
checkbox input "true"
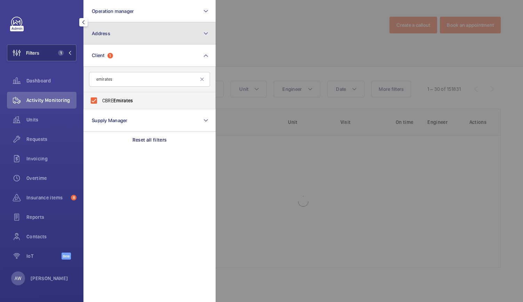
click at [117, 35] on button "Address" at bounding box center [149, 33] width 132 height 22
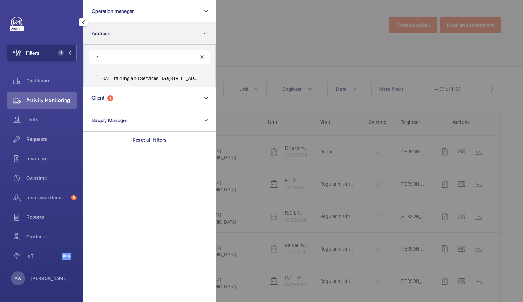
type input "d"
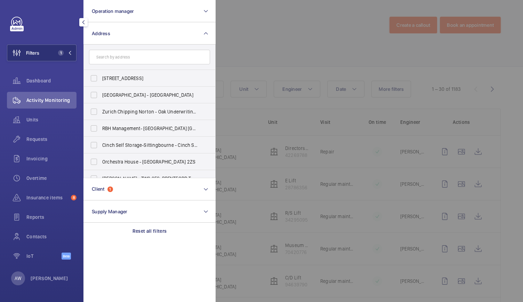
click at [298, 37] on div at bounding box center [477, 151] width 523 height 302
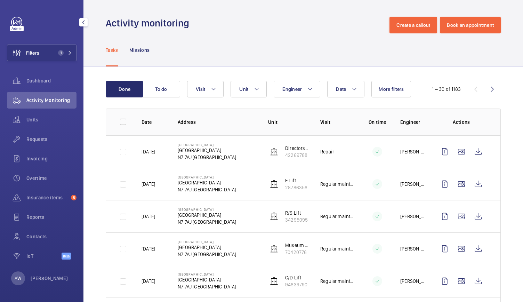
click at [41, 108] on div "Activity Monitoring" at bounding box center [42, 100] width 70 height 17
click at [34, 121] on span "Units" at bounding box center [51, 119] width 50 height 7
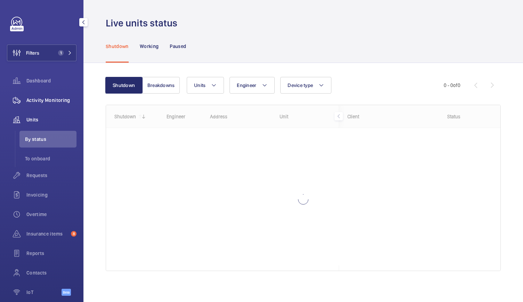
click at [35, 105] on div "Activity Monitoring" at bounding box center [42, 100] width 70 height 17
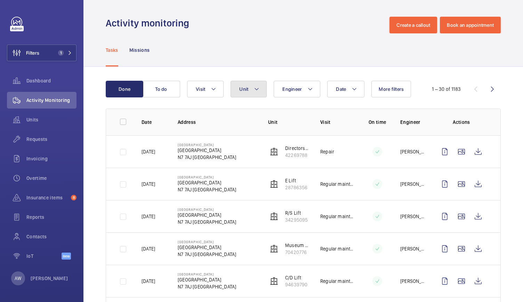
click at [255, 89] on mat-icon at bounding box center [257, 89] width 6 height 8
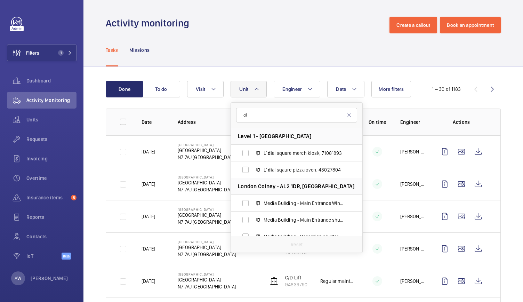
type input "d"
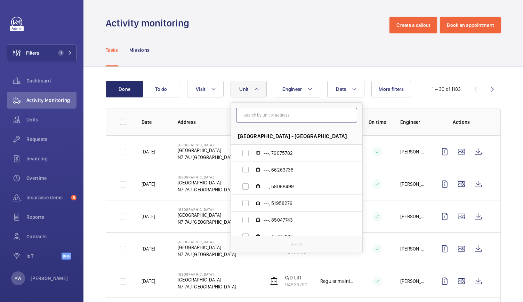
paste input "42269788"
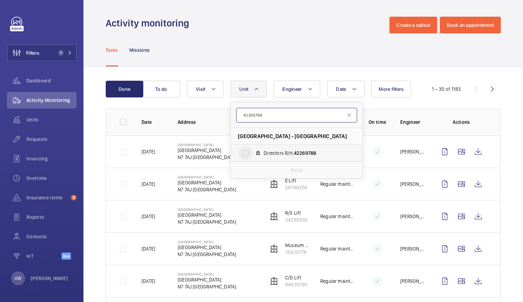
type input "42269788"
click at [246, 155] on input "Directors R/H, 42269788" at bounding box center [246, 153] width 14 height 14
checkbox input "true"
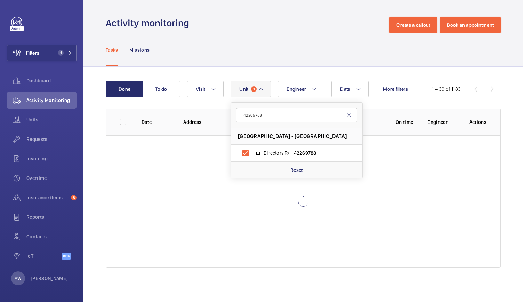
click at [239, 31] on div "Activity monitoring Create a callout Book an appointment" at bounding box center [303, 25] width 395 height 17
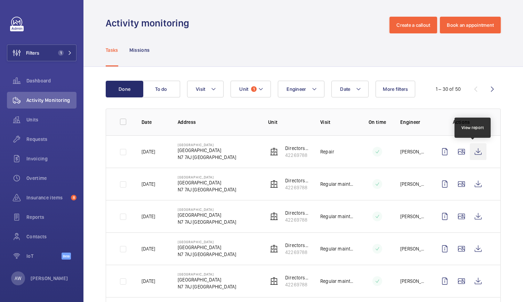
click at [472, 152] on wm-front-icon-button at bounding box center [478, 151] width 17 height 17
click at [36, 137] on span "Requests" at bounding box center [51, 139] width 50 height 7
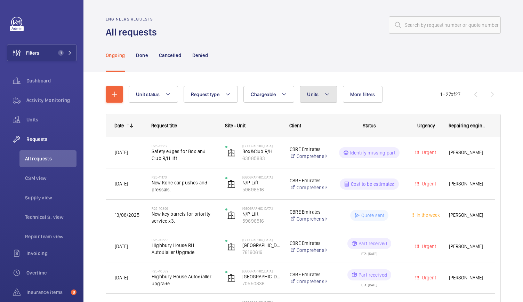
click at [308, 92] on span "Units" at bounding box center [312, 94] width 11 height 6
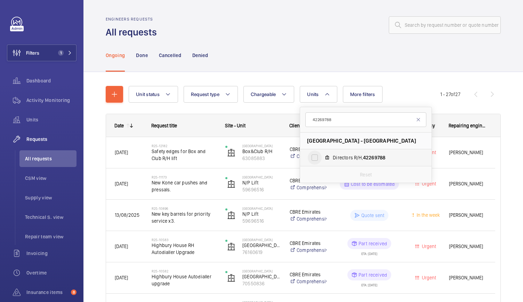
type input "42269788"
click at [314, 160] on input "Directors R/H, 42269788" at bounding box center [315, 158] width 14 height 14
checkbox input "true"
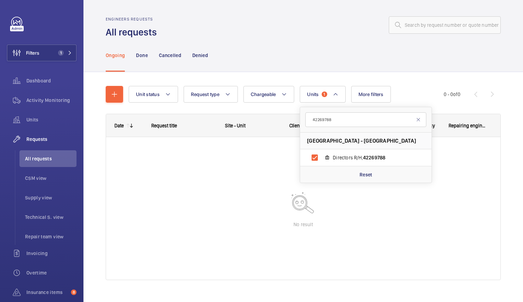
click at [278, 38] on div "Engineers requests All requests" at bounding box center [303, 28] width 395 height 22
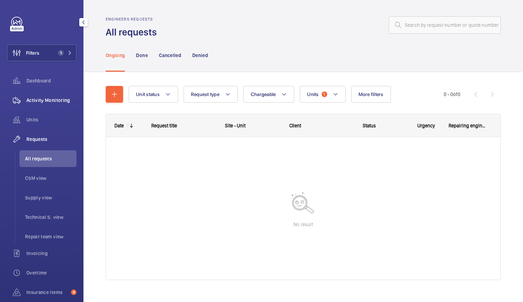
click at [50, 102] on span "Activity Monitoring" at bounding box center [51, 100] width 50 height 7
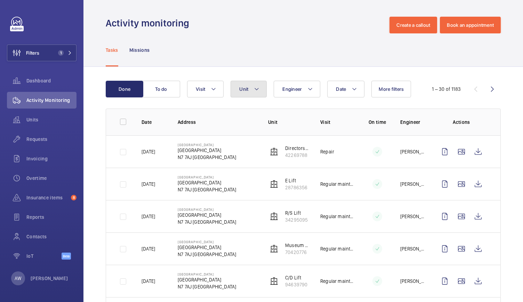
click at [249, 87] on button "Unit" at bounding box center [249, 89] width 36 height 17
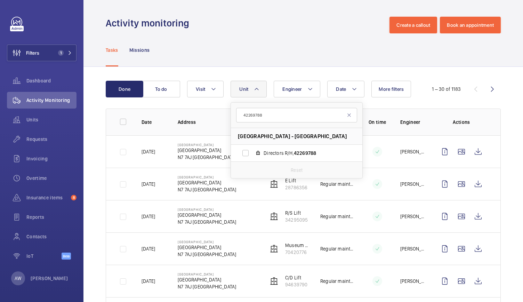
type input "42269788"
click at [264, 39] on div "Tasks Missions" at bounding box center [303, 49] width 395 height 33
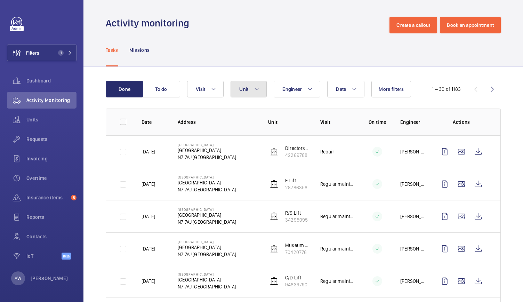
click at [255, 92] on mat-icon at bounding box center [257, 89] width 6 height 8
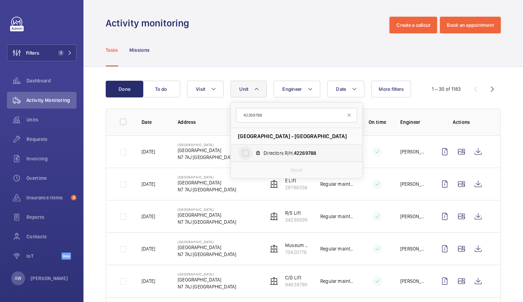
type input "42269788"
click at [246, 155] on input "Directors R/H, 42269788" at bounding box center [246, 153] width 14 height 14
checkbox input "true"
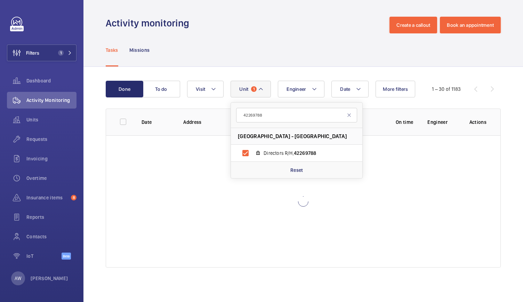
click at [238, 60] on div "Tasks Missions" at bounding box center [303, 49] width 395 height 33
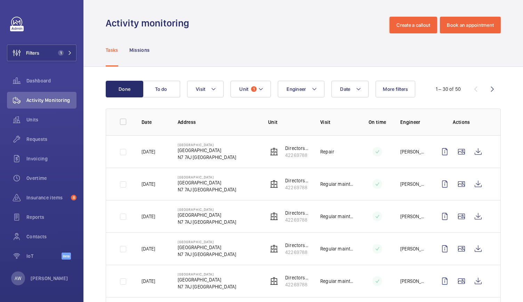
scroll to position [35, 0]
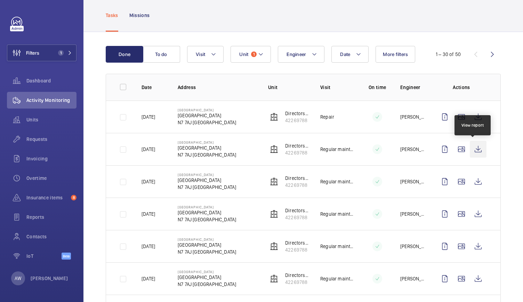
click at [476, 150] on wm-front-icon-button at bounding box center [478, 149] width 17 height 17
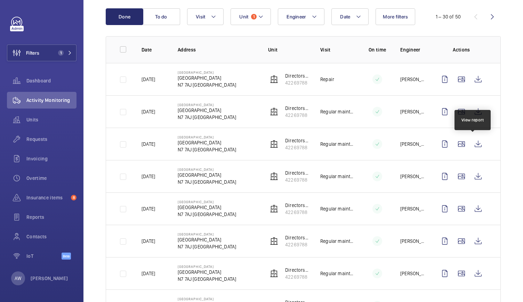
scroll to position [72, 0]
click at [29, 137] on span "Requests" at bounding box center [51, 139] width 50 height 7
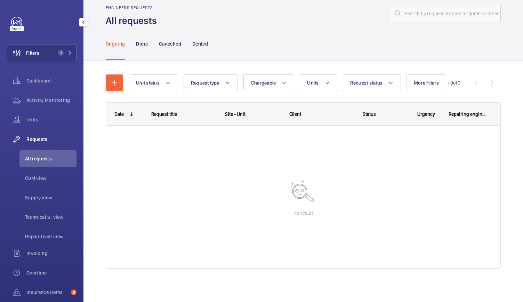
scroll to position [11, 0]
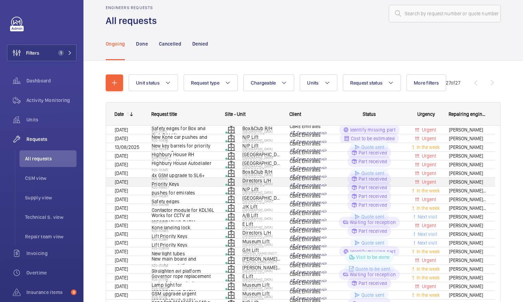
scroll to position [17, 0]
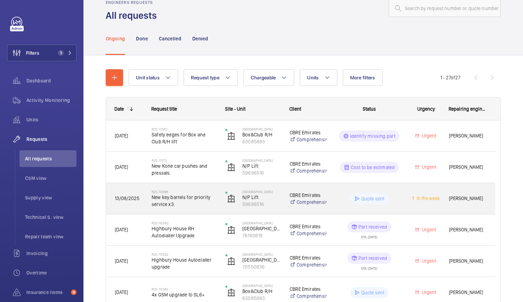
click at [184, 203] on span "New key barrels for priority service x3." at bounding box center [184, 201] width 65 height 14
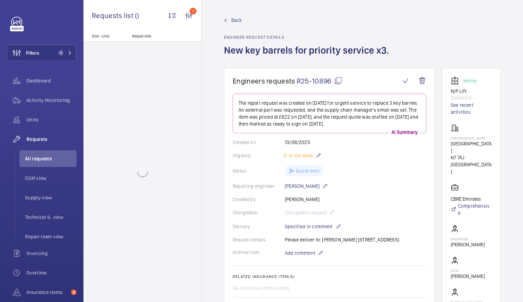
scroll to position [5, 0]
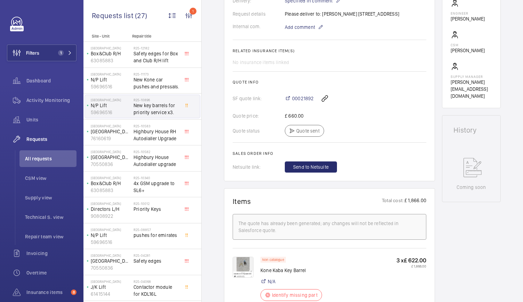
scroll to position [225, 0]
click at [300, 95] on span "00021892" at bounding box center [303, 98] width 22 height 7
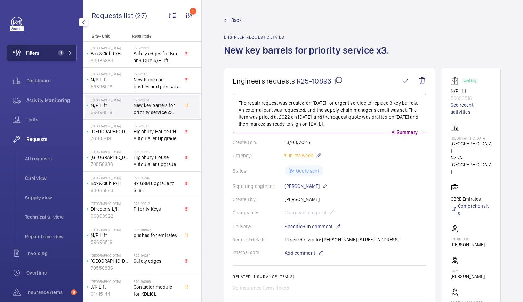
click at [19, 49] on wm-front-icon-button at bounding box center [16, 53] width 19 height 17
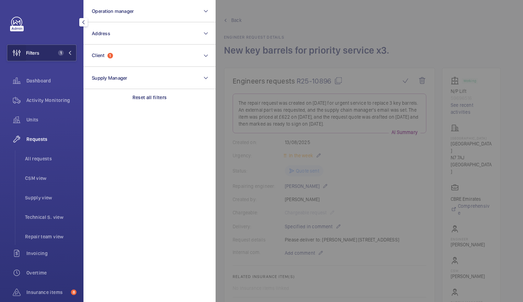
scroll to position [225, 0]
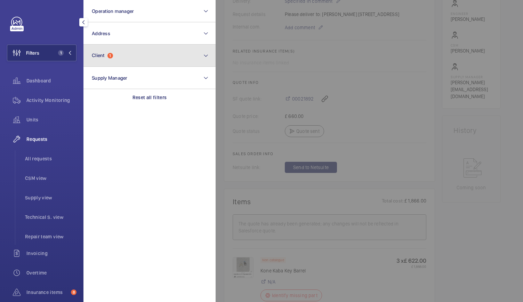
click at [106, 57] on span "Client 1" at bounding box center [102, 56] width 21 height 6
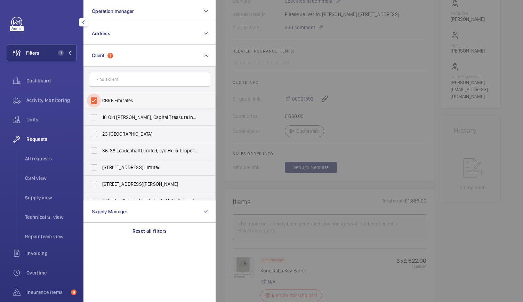
click at [89, 99] on input "CBRE Emirates" at bounding box center [94, 101] width 14 height 14
checkbox input "false"
click at [102, 85] on input "text" at bounding box center [149, 79] width 121 height 15
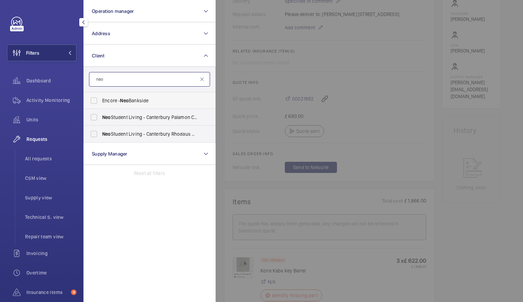
type input "neo"
click at [114, 98] on span "Encore - Neo Bankside" at bounding box center [150, 100] width 96 height 7
click at [101, 98] on input "Encore - Neo Bankside" at bounding box center [94, 101] width 14 height 14
checkbox input "true"
click at [266, 191] on div at bounding box center [477, 151] width 523 height 302
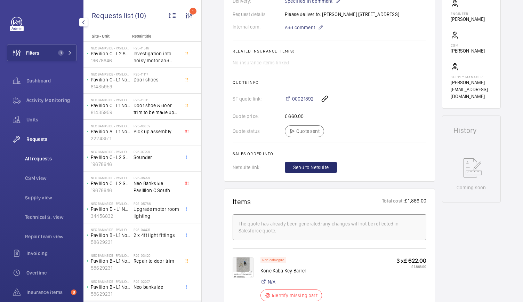
click at [33, 160] on span "All requests" at bounding box center [50, 158] width 51 height 7
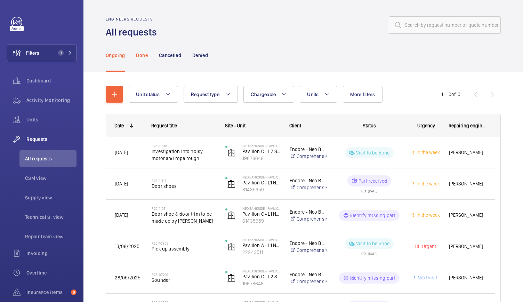
click at [144, 56] on p "Done" at bounding box center [141, 55] width 11 height 7
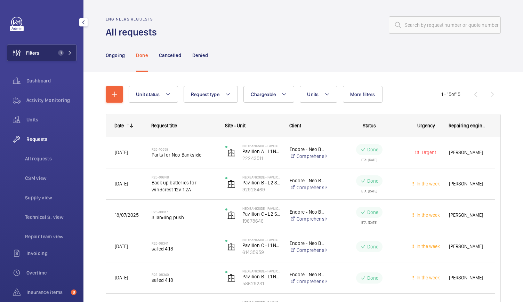
click at [33, 51] on span "Filters" at bounding box center [32, 52] width 13 height 7
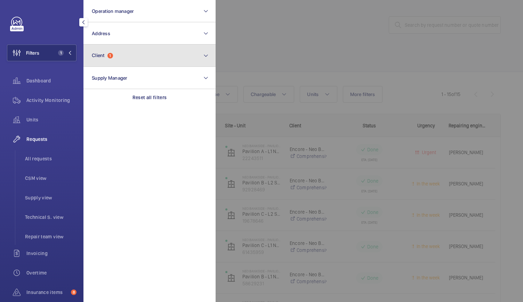
click at [110, 54] on span "1" at bounding box center [110, 56] width 6 height 6
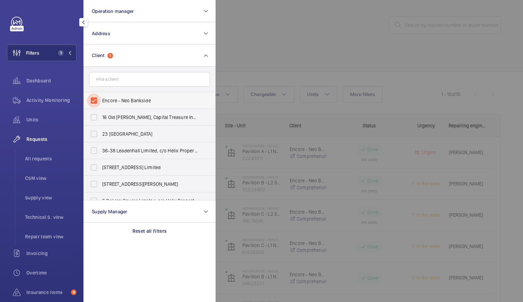
click at [92, 103] on input "Encore - Neo Bankside" at bounding box center [94, 101] width 14 height 14
checkbox input "false"
click at [106, 85] on input "text" at bounding box center [149, 79] width 121 height 15
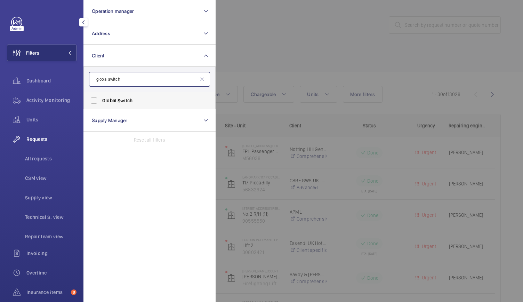
type input "global switch"
click at [110, 99] on span "Global" at bounding box center [109, 101] width 14 height 6
click at [101, 99] on input "Global Switch" at bounding box center [94, 101] width 14 height 14
checkbox input "true"
click at [66, 101] on span "Activity Monitoring" at bounding box center [51, 100] width 50 height 7
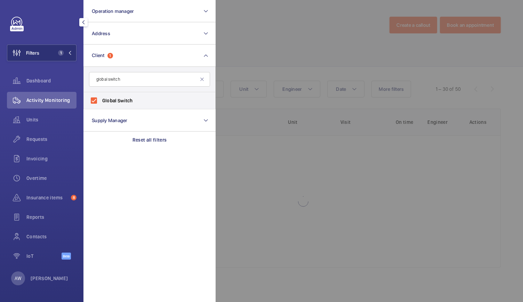
click at [321, 51] on div at bounding box center [477, 151] width 523 height 302
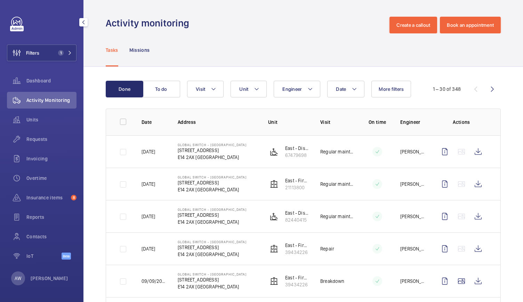
click at [248, 95] on button "Unit" at bounding box center [249, 89] width 36 height 17
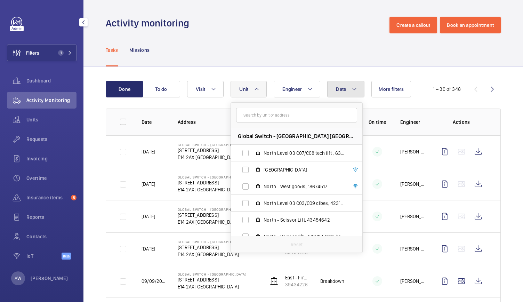
click at [341, 88] on span "Date" at bounding box center [341, 89] width 10 height 6
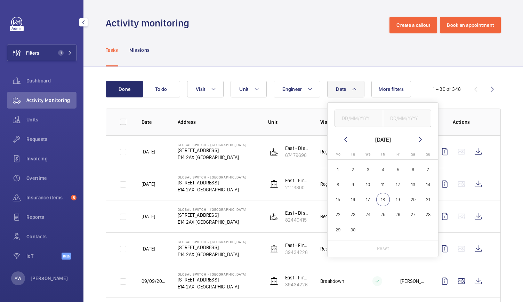
click at [344, 139] on mat-icon at bounding box center [346, 139] width 8 height 8
click at [403, 172] on span "1" at bounding box center [398, 170] width 14 height 14
type input "[DATE]"
click at [431, 230] on span "31" at bounding box center [428, 230] width 14 height 14
type input "[DATE]"
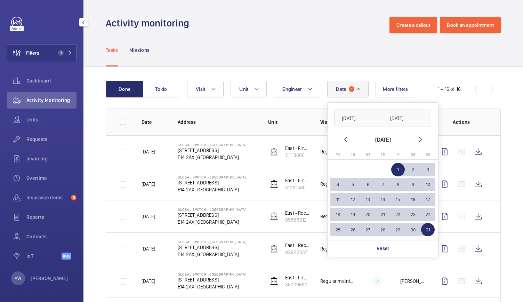
click at [318, 62] on div "Tasks Missions" at bounding box center [303, 49] width 395 height 33
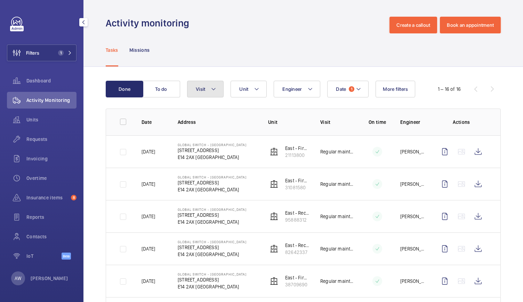
click at [211, 88] on mat-icon at bounding box center [214, 89] width 6 height 8
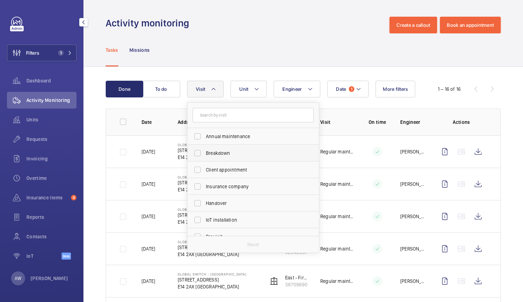
click at [209, 153] on span "Breakdown" at bounding box center [254, 153] width 96 height 7
click at [205, 153] on input "Breakdown" at bounding box center [198, 153] width 14 height 14
checkbox input "true"
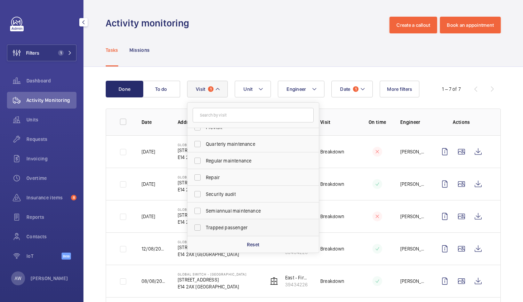
click at [214, 227] on span "Trapped passenger" at bounding box center [254, 227] width 96 height 7
click at [205, 227] on input "Trapped passenger" at bounding box center [198, 228] width 14 height 14
checkbox input "true"
click at [206, 40] on div "Tasks Missions" at bounding box center [303, 49] width 395 height 33
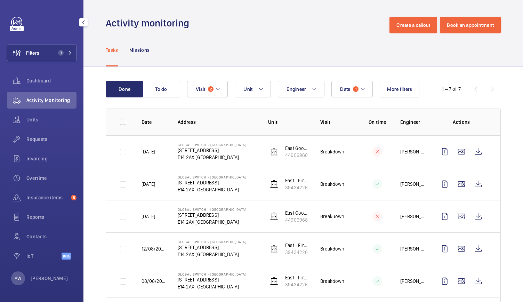
scroll to position [76, 0]
